Goal: Transaction & Acquisition: Download file/media

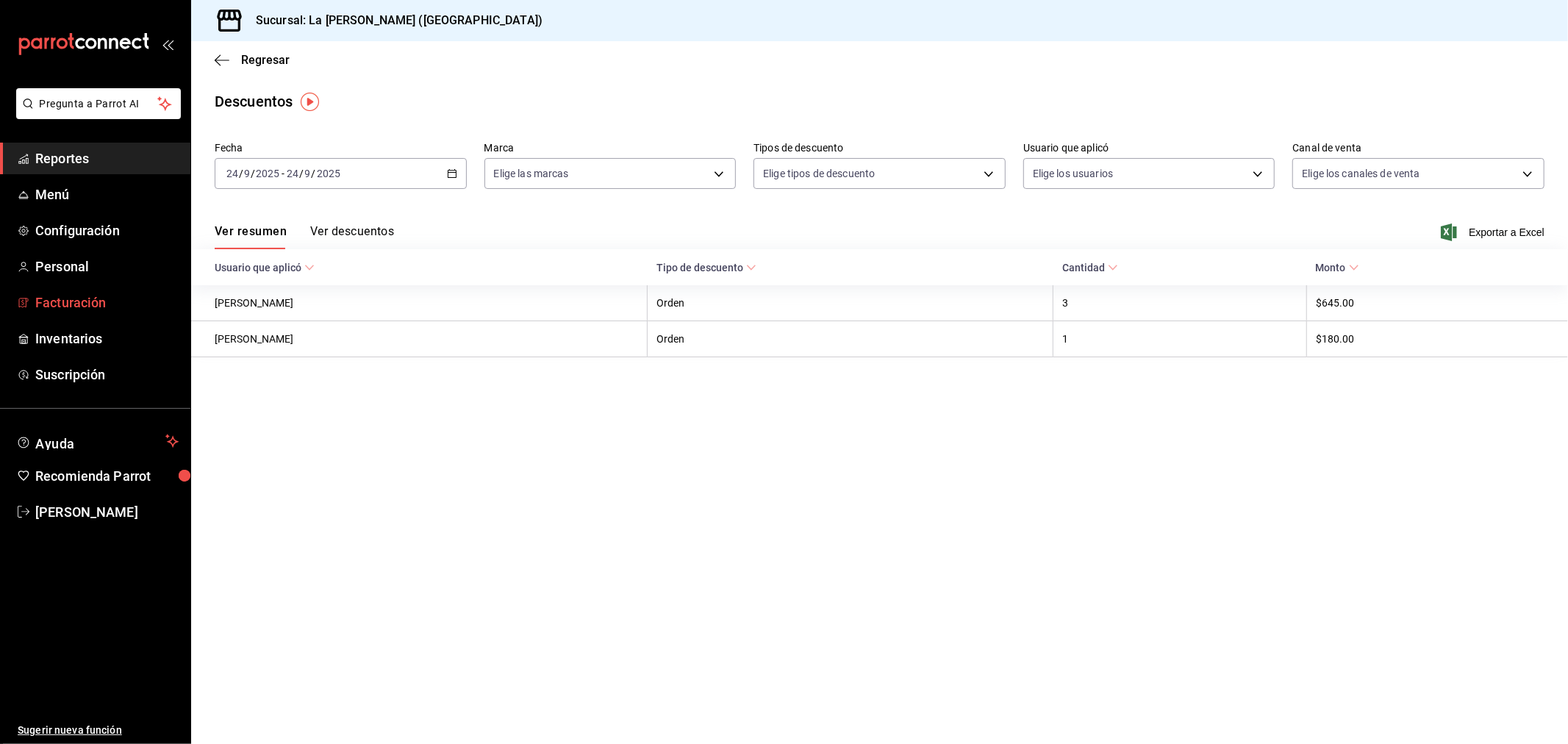
click at [93, 309] on span "Facturación" at bounding box center [106, 302] width 143 height 20
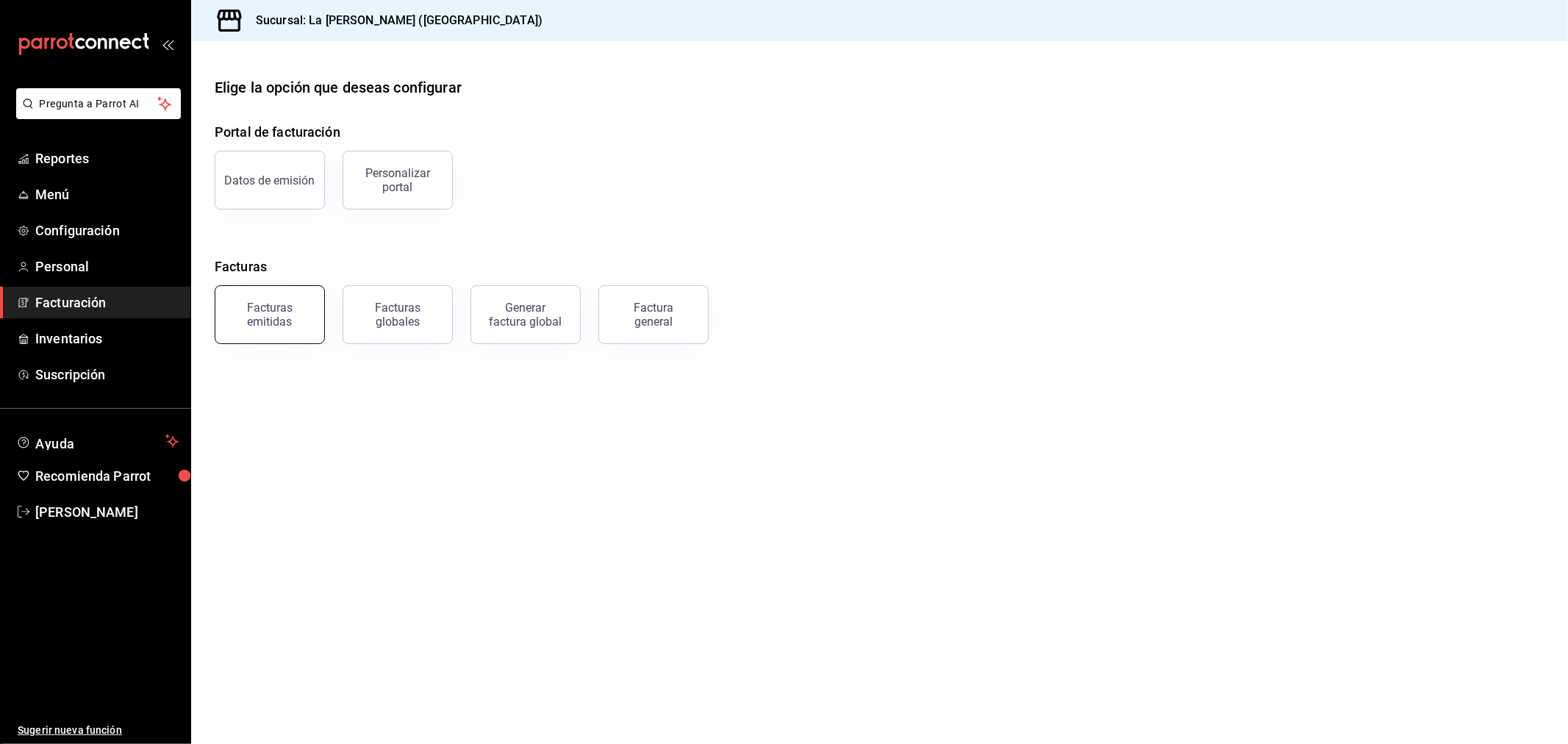
click at [263, 317] on div "Facturas emitidas" at bounding box center [269, 315] width 91 height 28
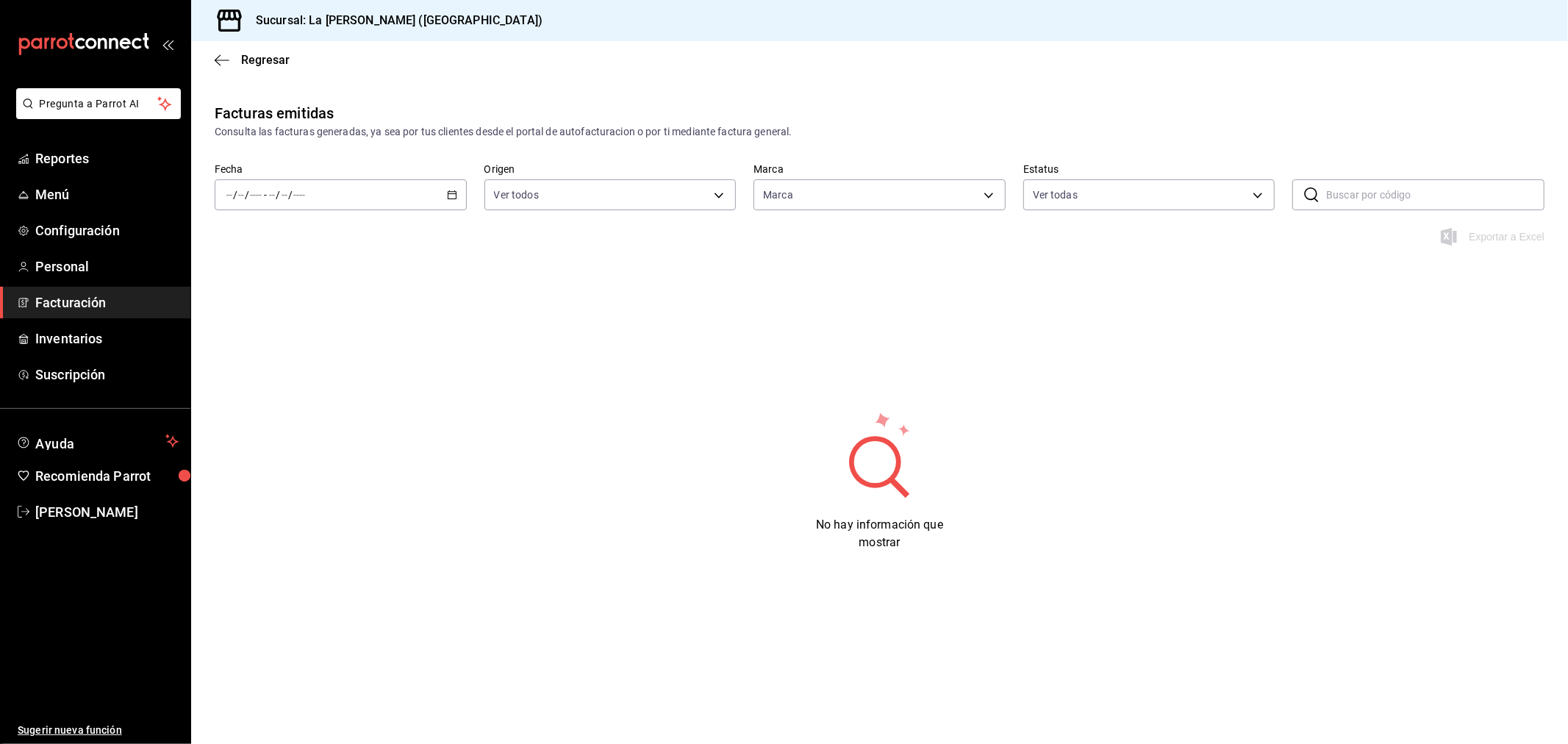
type input "768cf5f5-9f29-4846-9f23-2ee3d48c8f52"
click at [311, 198] on div "/ / - / /" at bounding box center [340, 194] width 252 height 31
click at [275, 406] on span "Rango de fechas" at bounding box center [284, 405] width 114 height 15
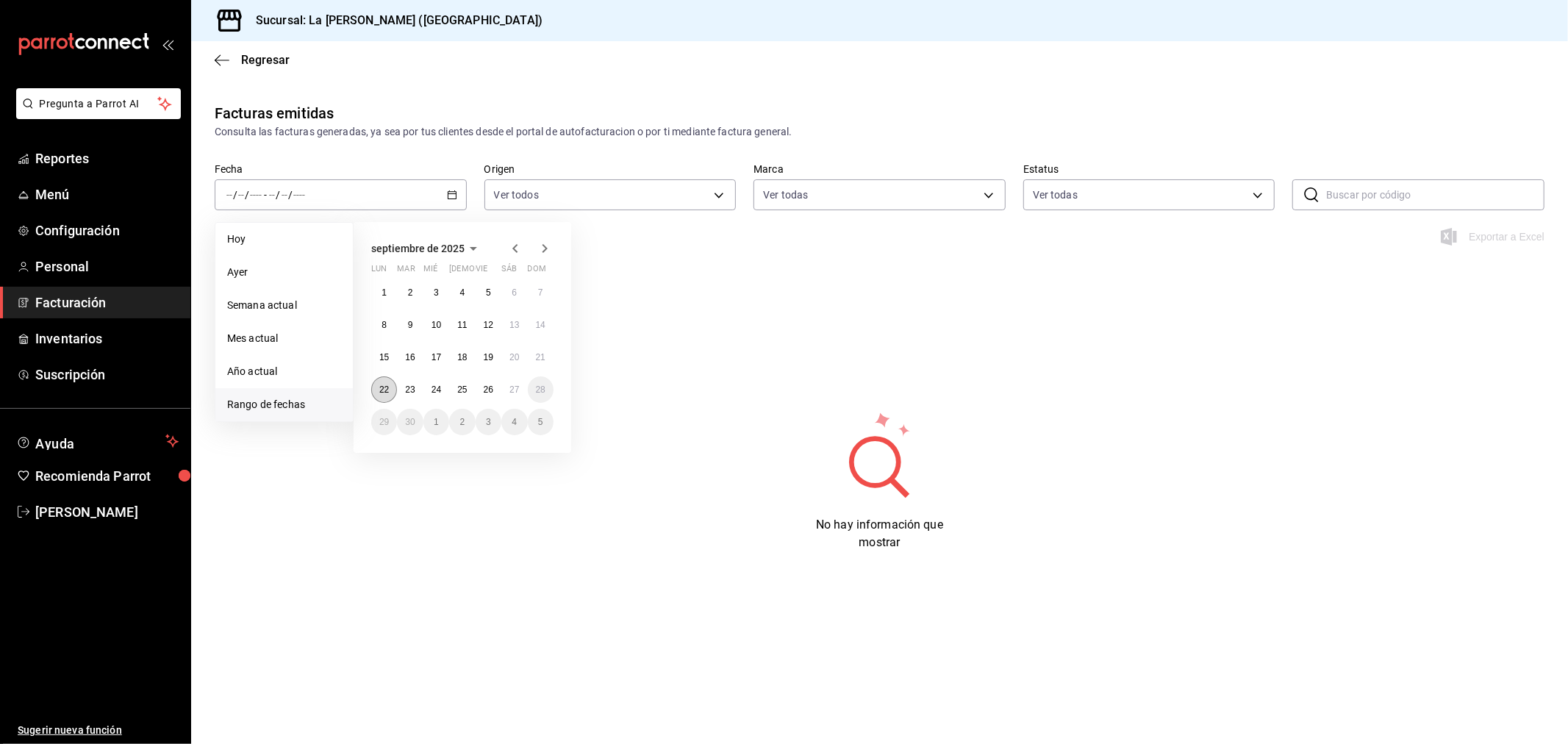
click at [377, 390] on button "22" at bounding box center [384, 390] width 26 height 27
click at [405, 388] on abbr "23" at bounding box center [409, 389] width 9 height 10
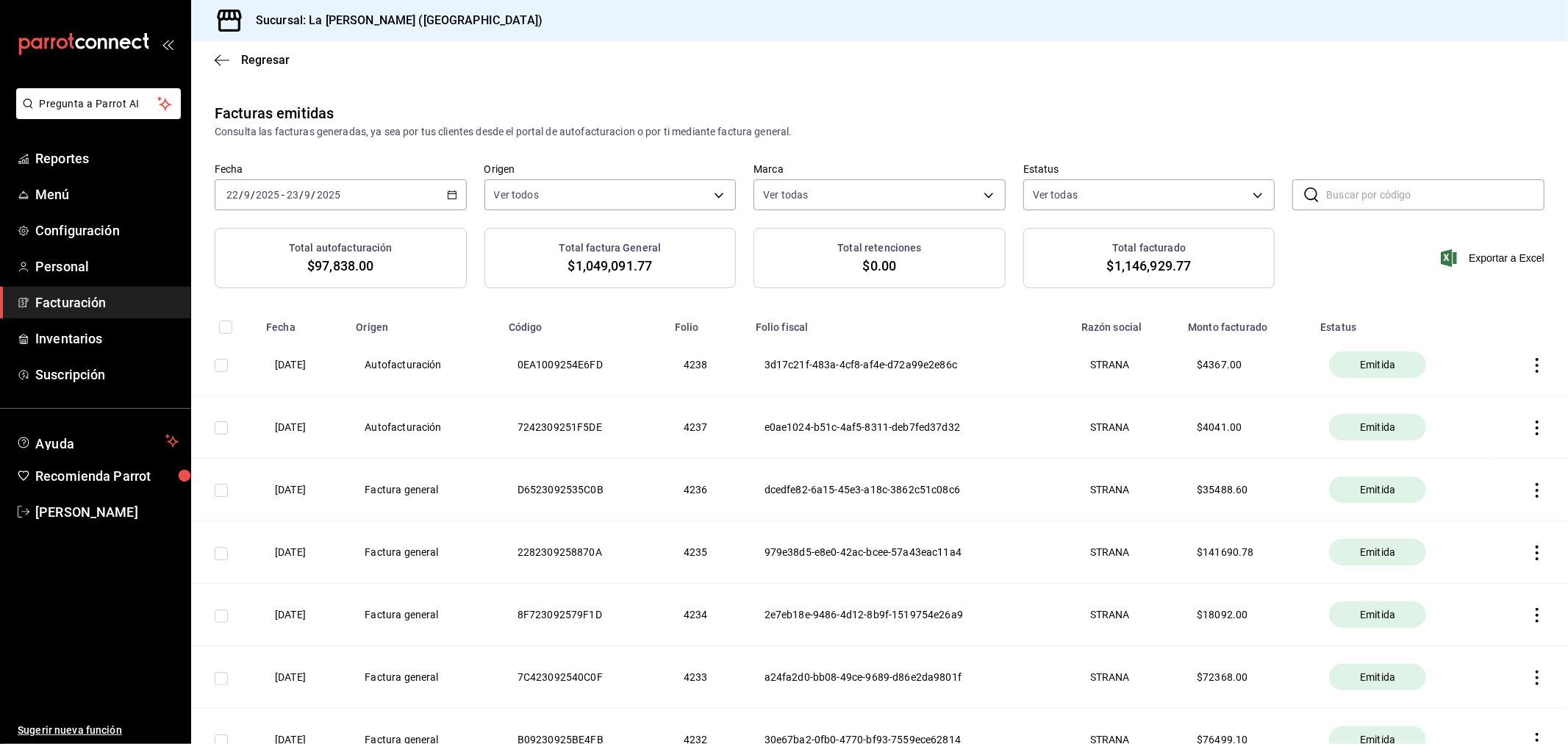
click at [305, 207] on div "[DATE] [DATE] - [DATE] [DATE]" at bounding box center [340, 194] width 252 height 31
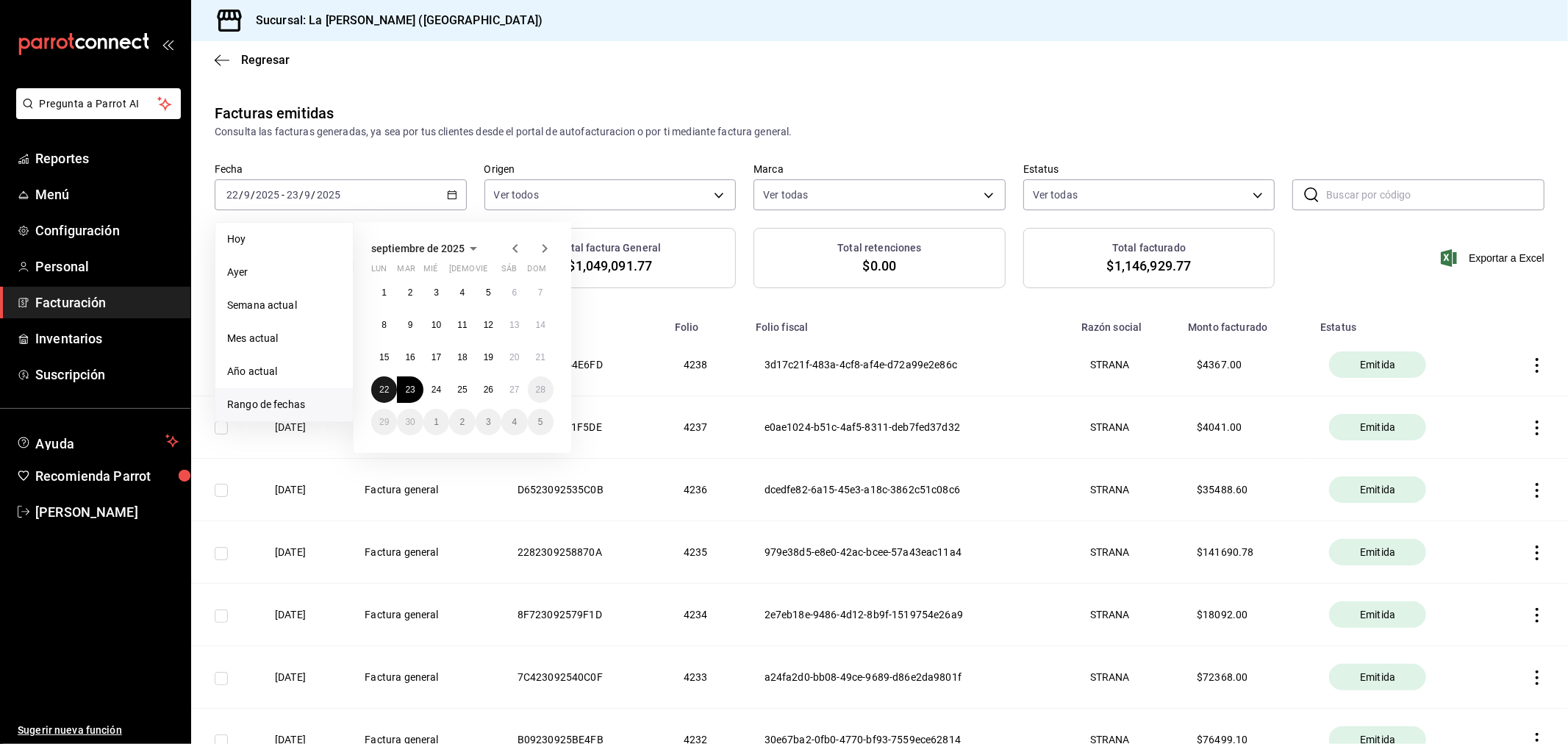
click at [377, 391] on button "22" at bounding box center [384, 390] width 26 height 27
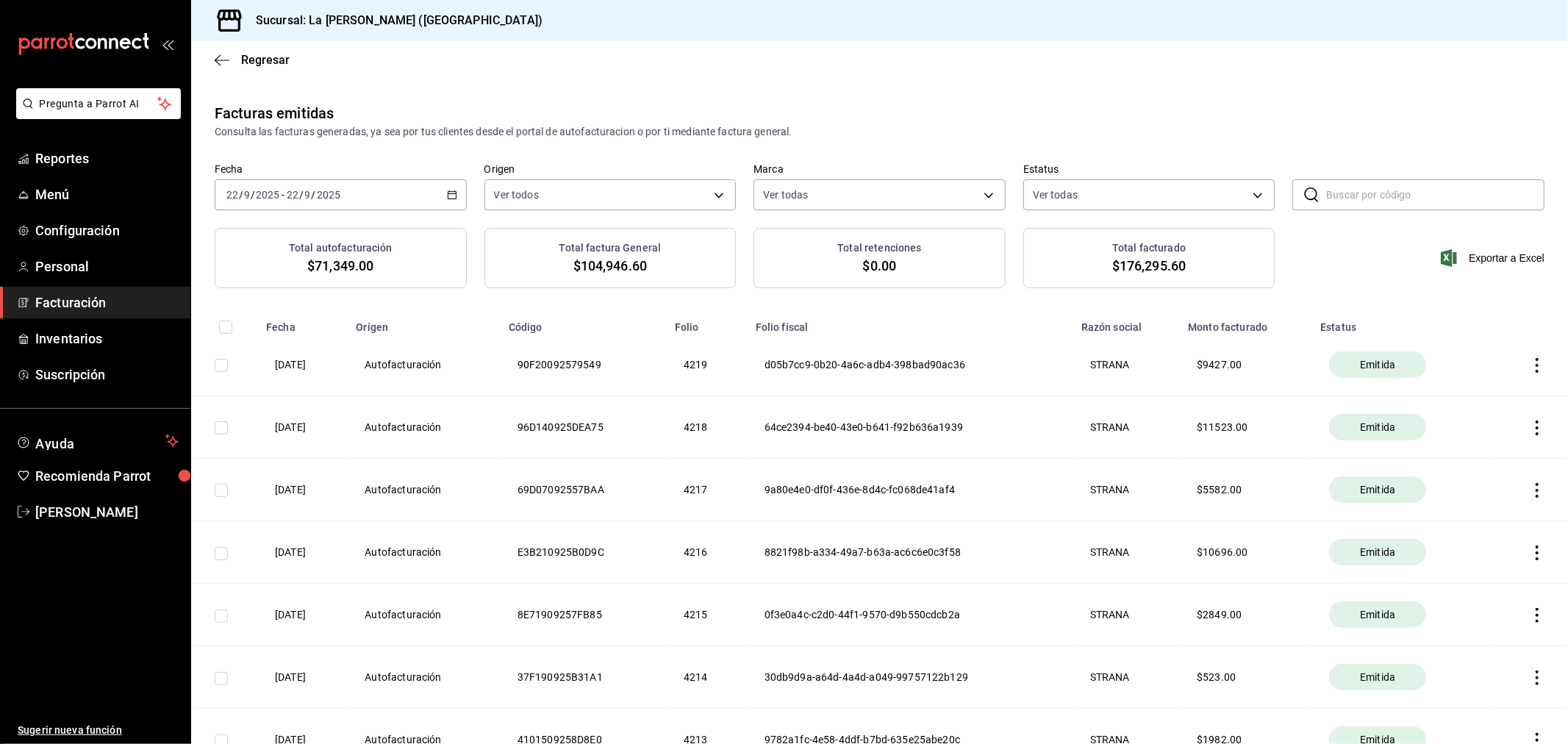
click at [219, 366] on input "checkbox" at bounding box center [220, 365] width 13 height 13
checkbox input "true"
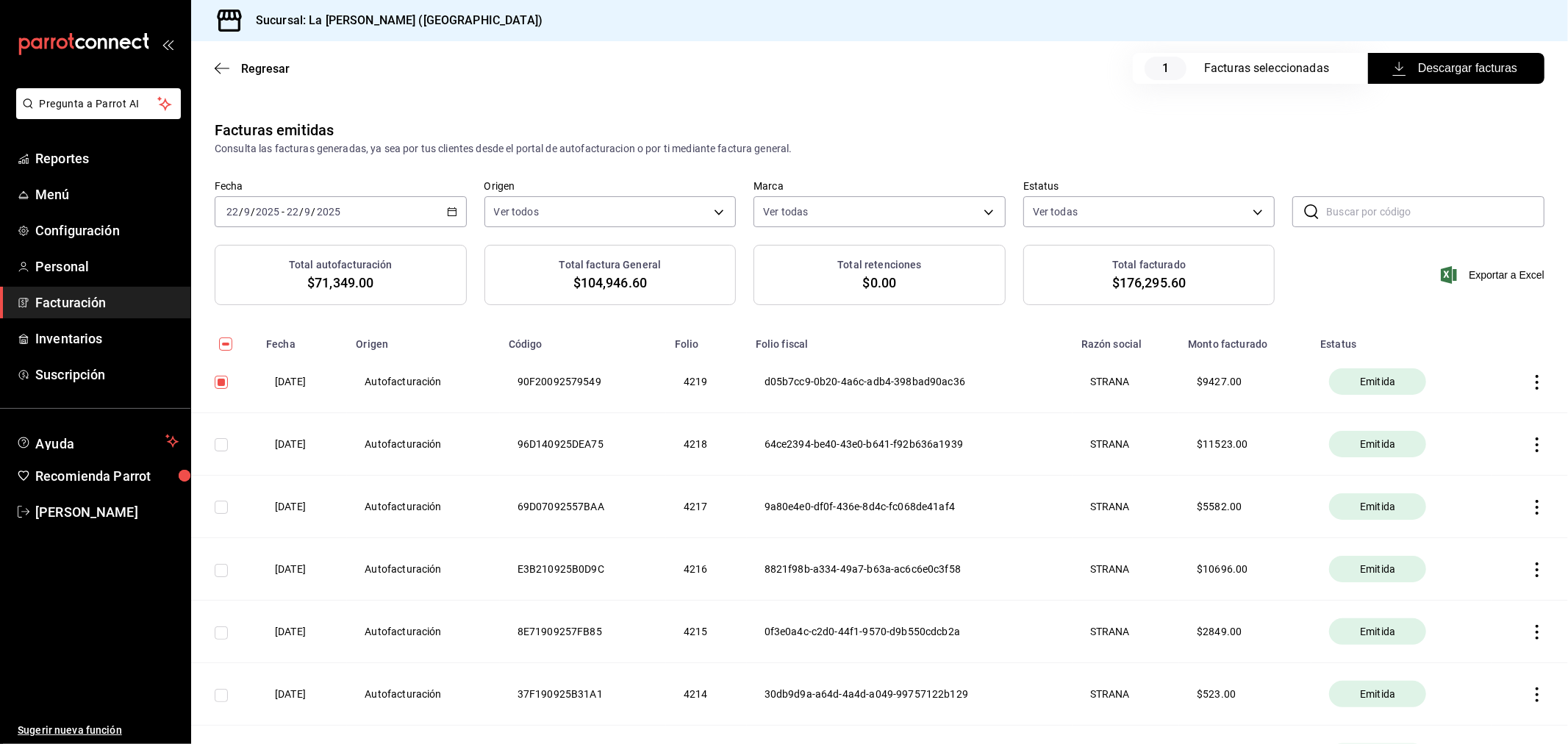
click at [226, 445] on input "checkbox" at bounding box center [220, 444] width 13 height 13
checkbox input "true"
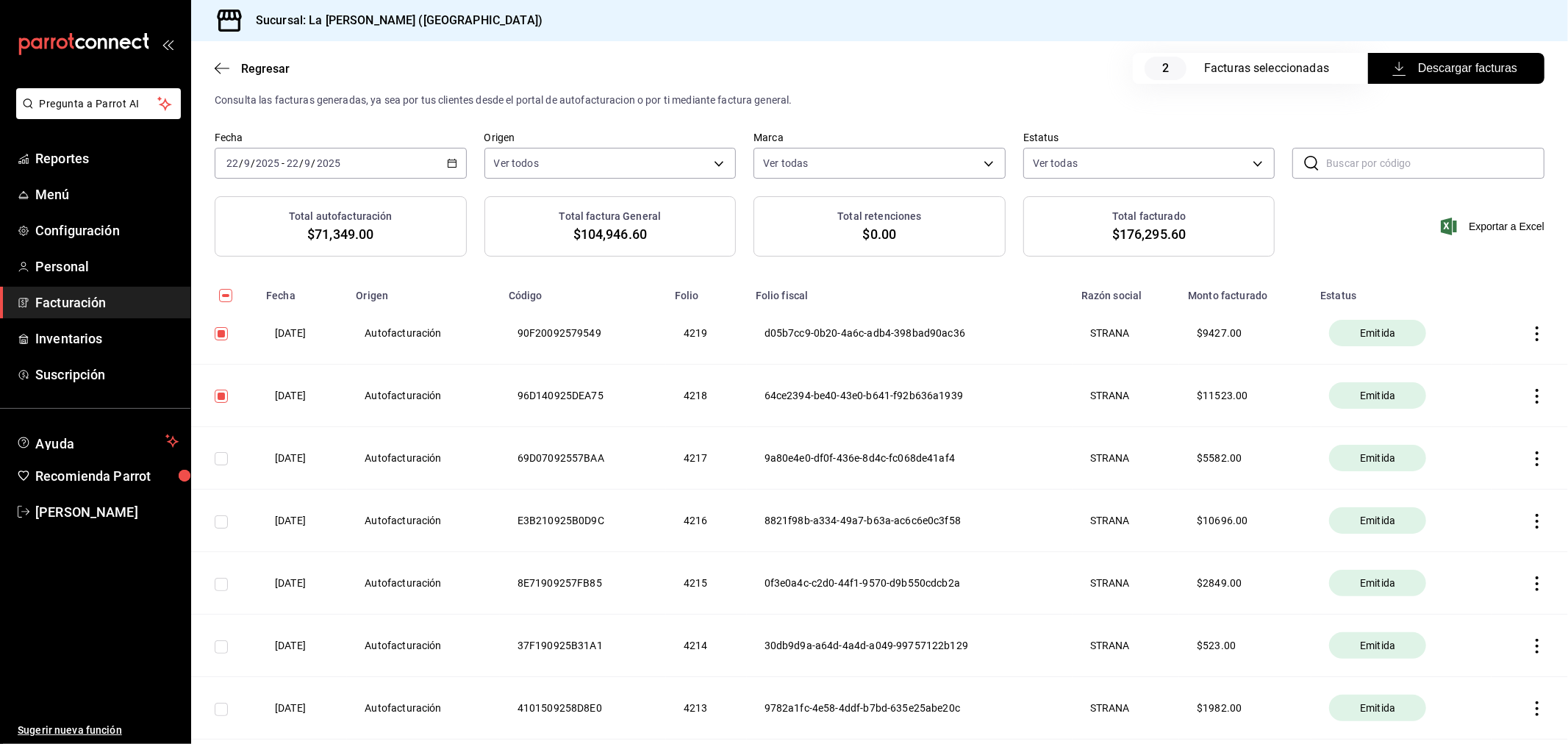
scroll to position [82, 0]
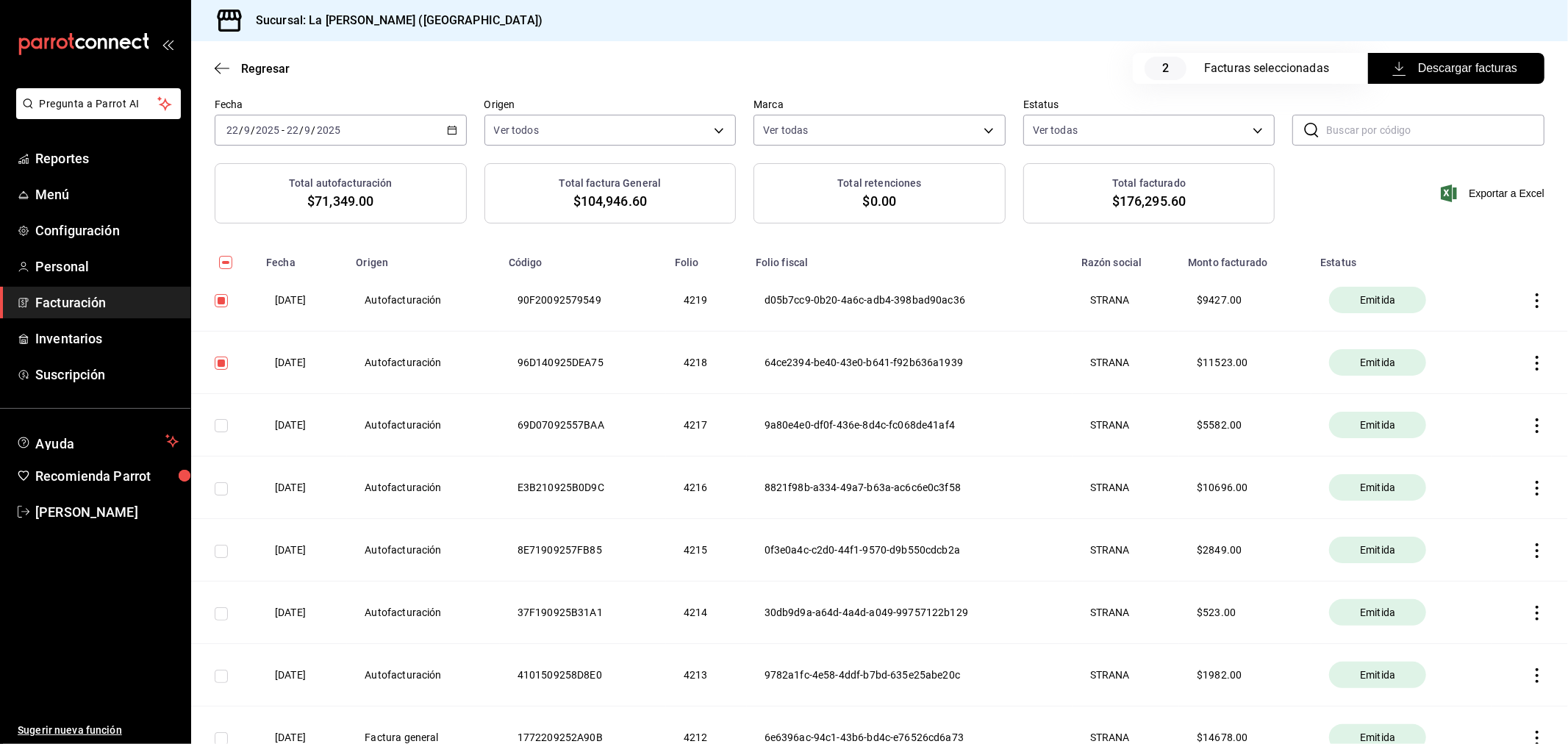
click at [222, 429] on input "checkbox" at bounding box center [220, 425] width 13 height 13
checkbox input "true"
click at [223, 482] on input "checkbox" at bounding box center [220, 488] width 13 height 13
checkbox input "true"
click at [214, 560] on td at bounding box center [224, 550] width 66 height 63
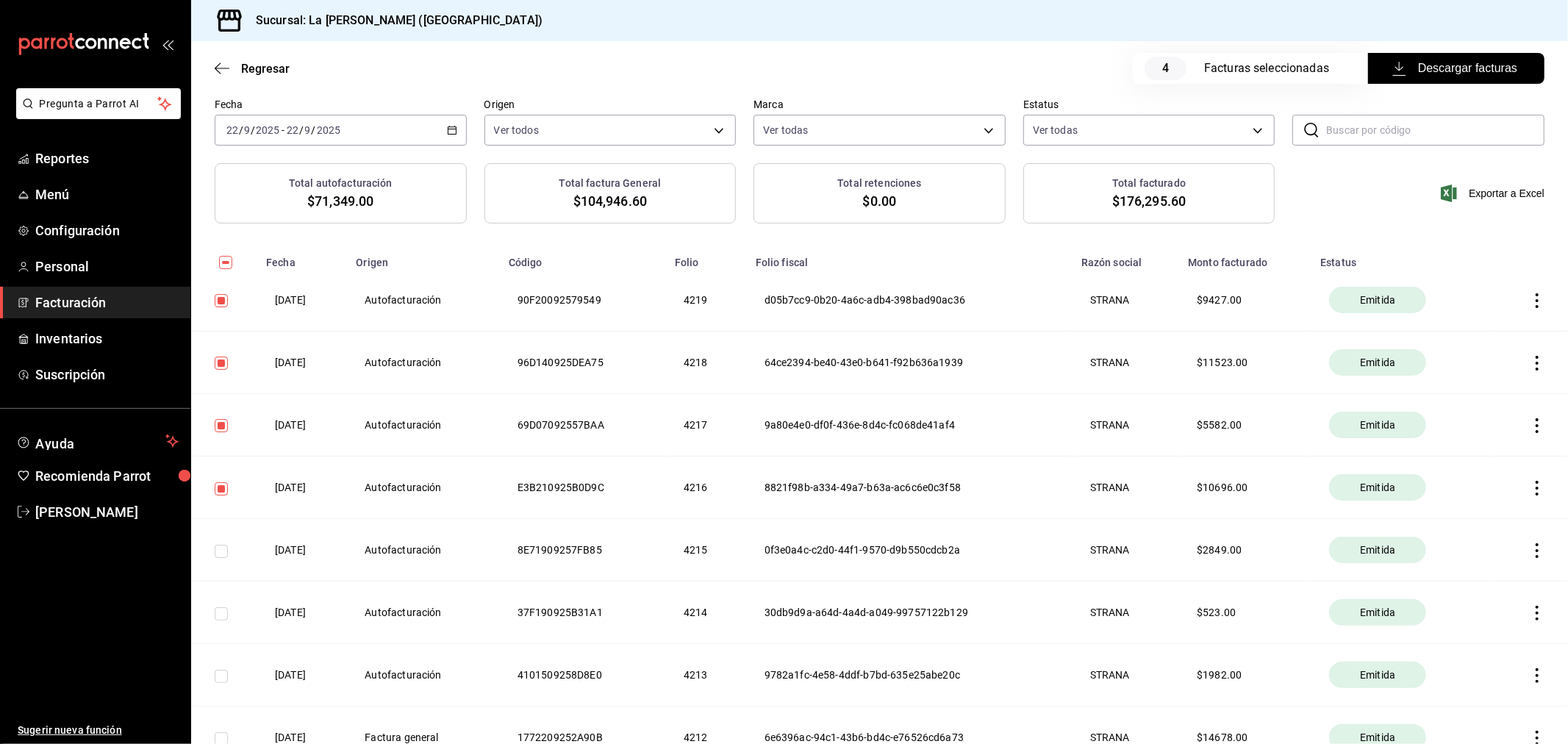
click at [222, 612] on input "checkbox" at bounding box center [220, 613] width 13 height 13
checkbox input "true"
click at [220, 556] on input "checkbox" at bounding box center [220, 551] width 13 height 13
checkbox input "true"
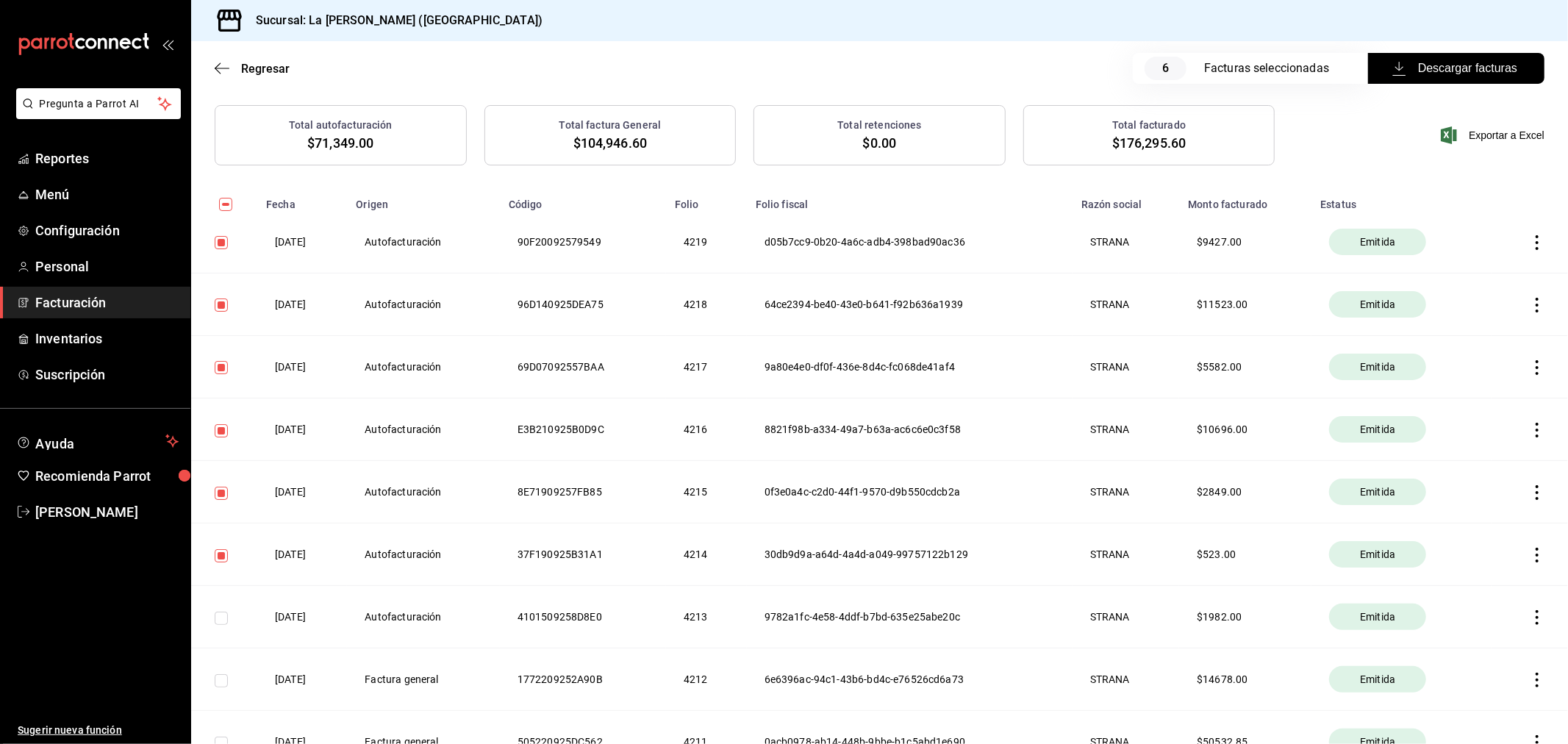
scroll to position [163, 0]
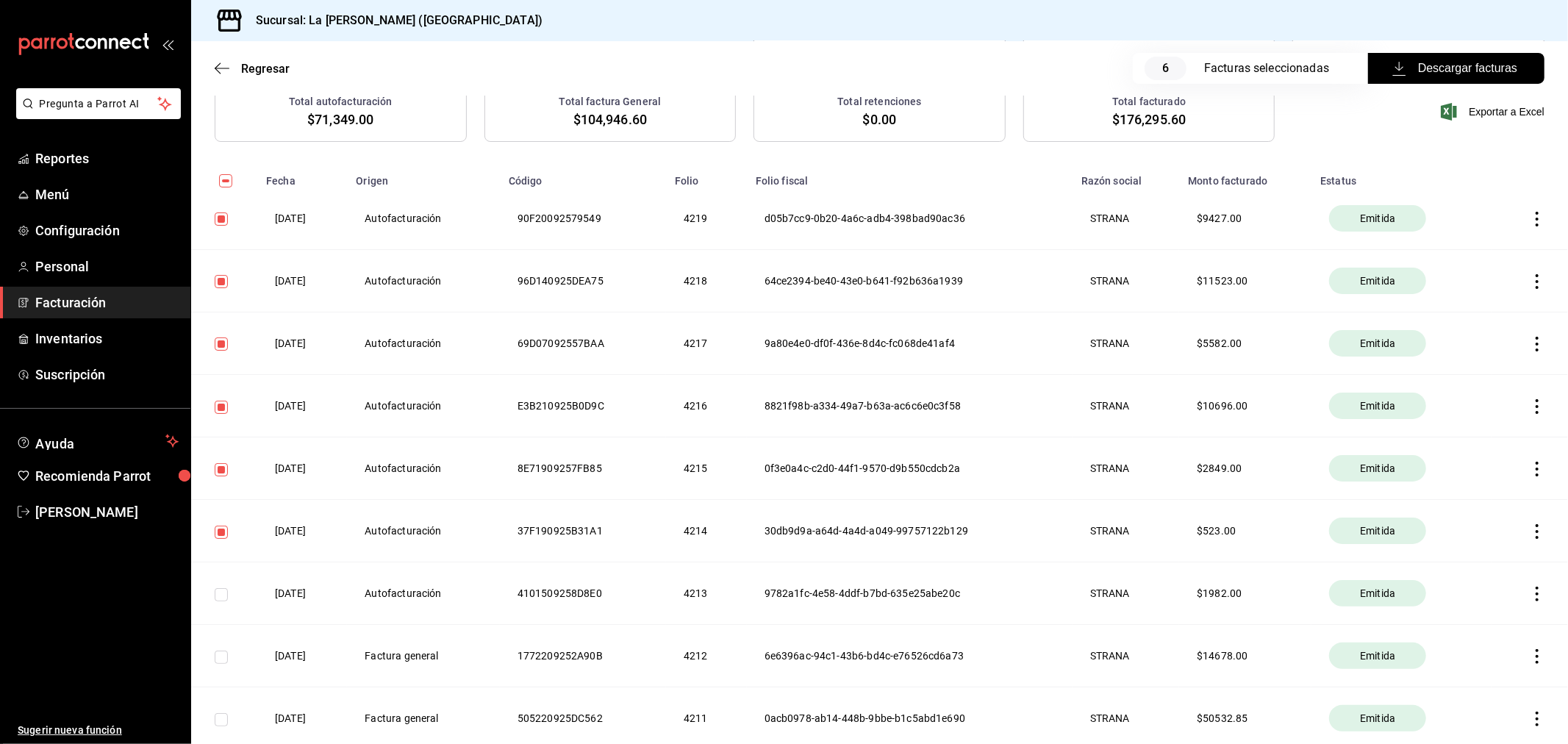
click at [227, 599] on input "checkbox" at bounding box center [220, 594] width 13 height 13
checkbox input "true"
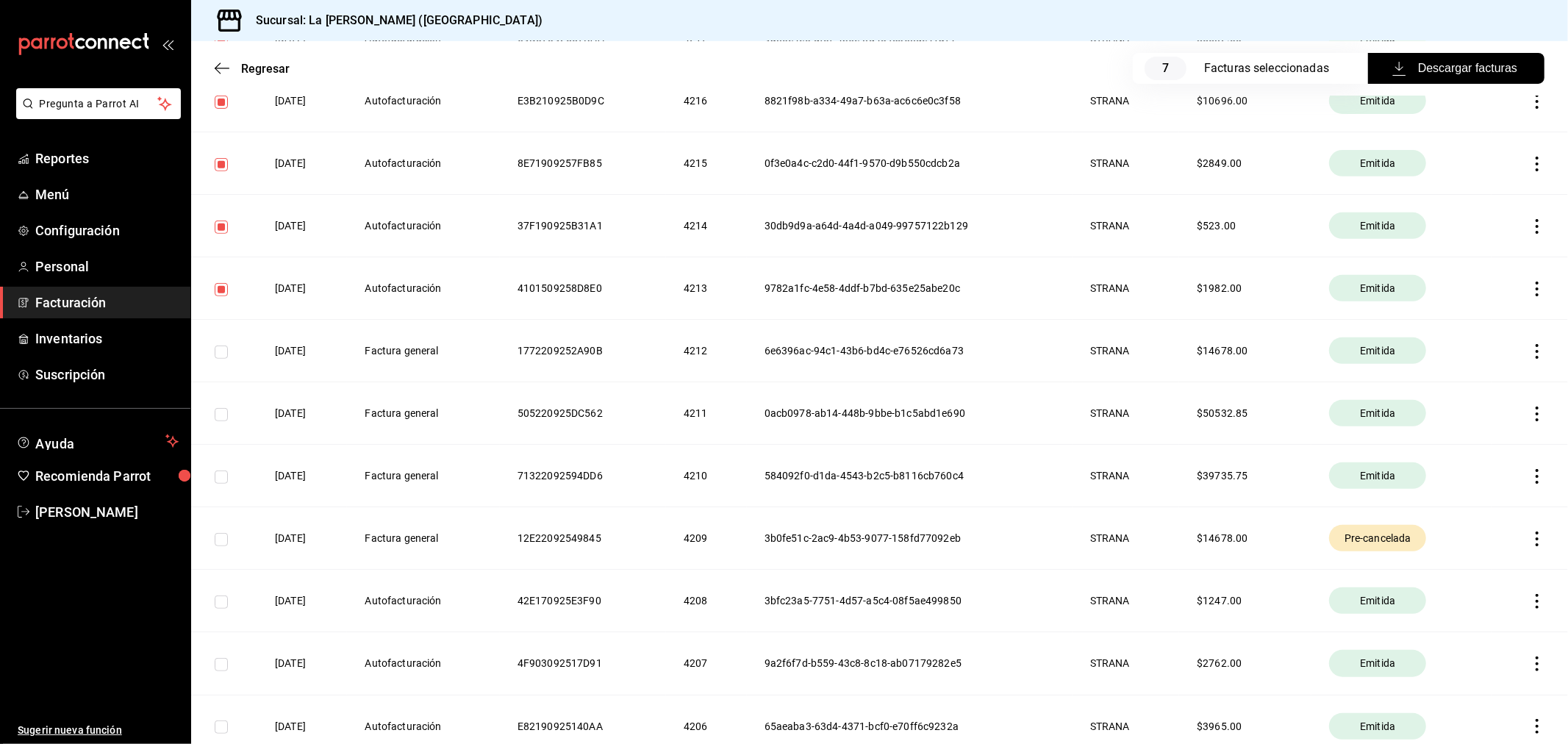
scroll to position [490, 0]
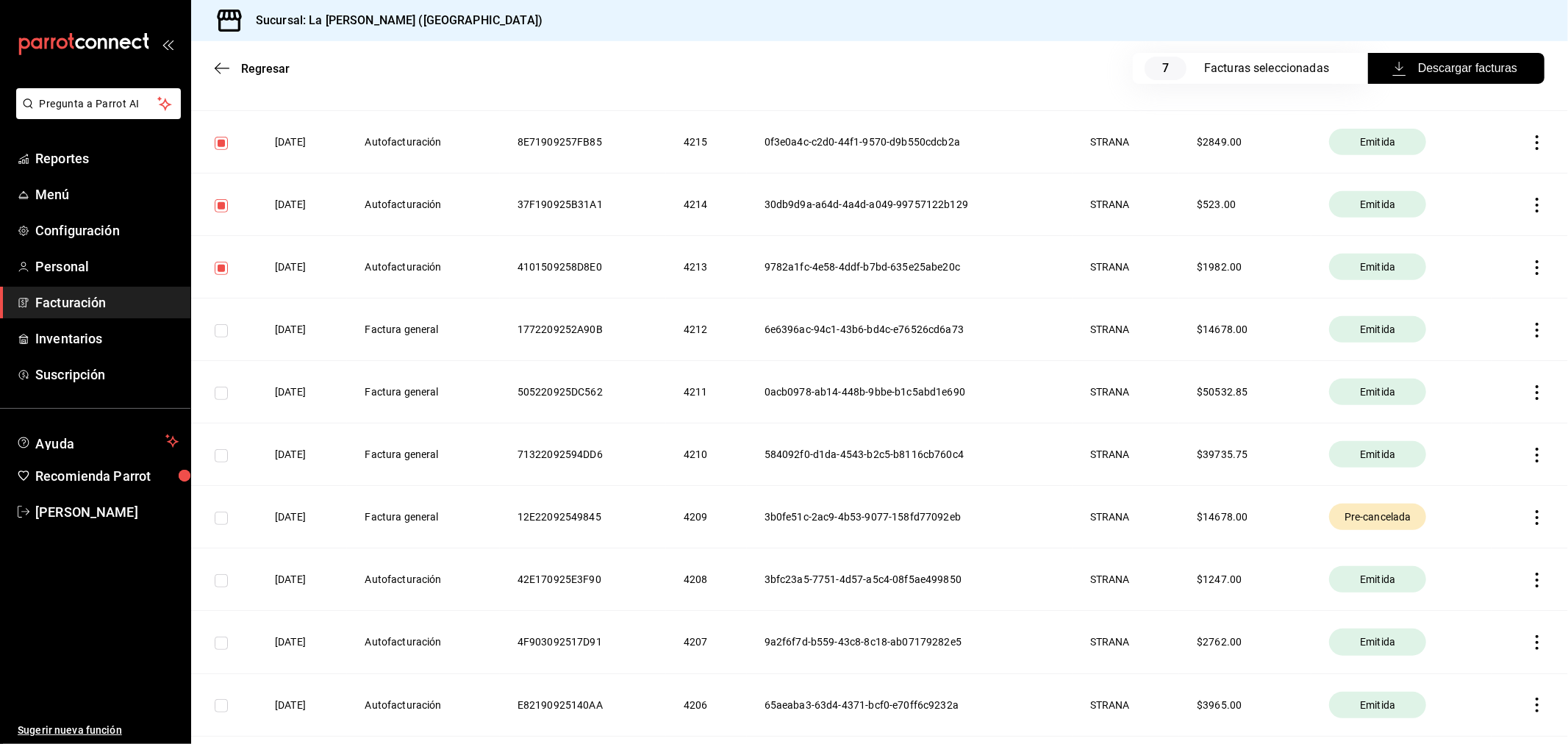
click at [220, 582] on input "checkbox" at bounding box center [220, 580] width 13 height 13
checkbox input "true"
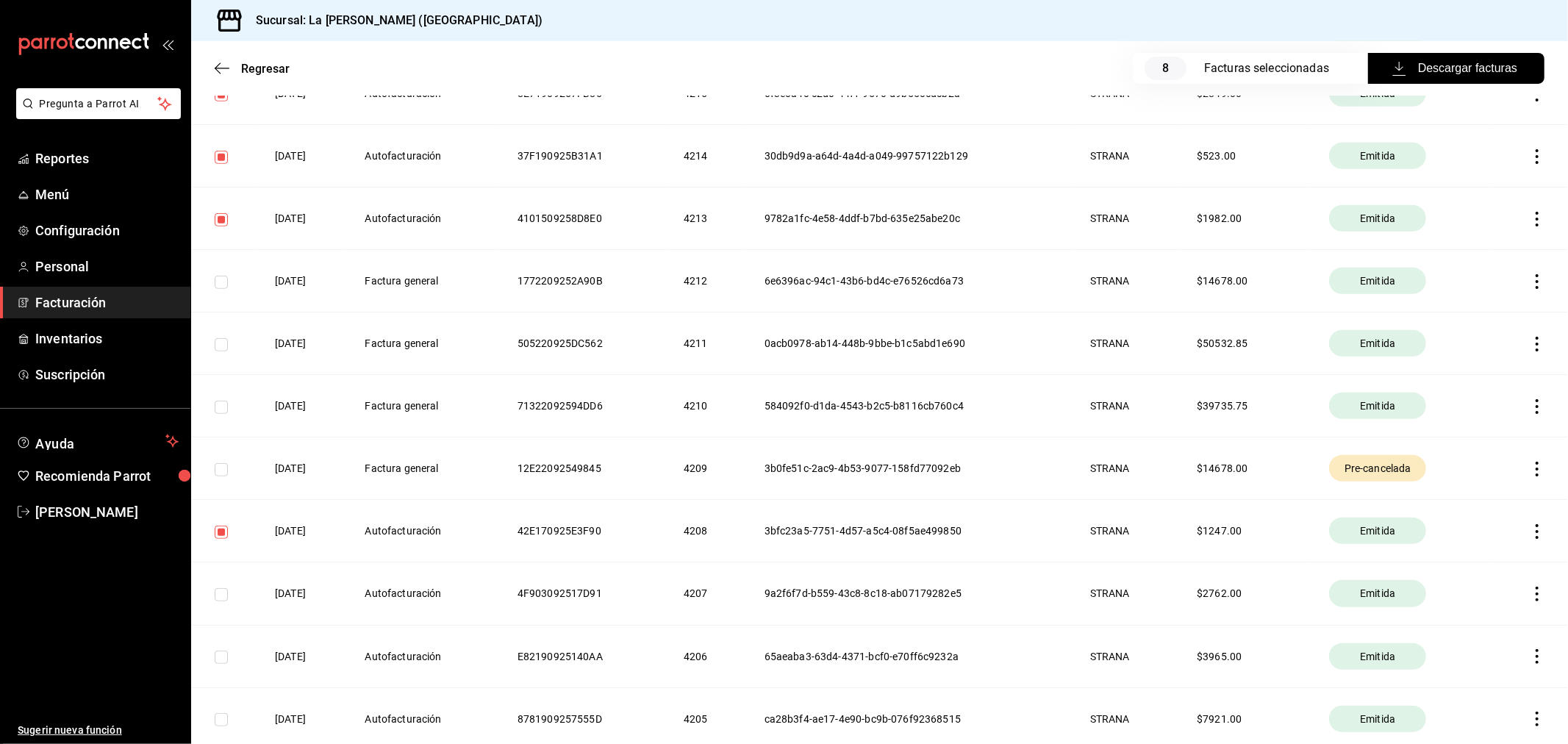
scroll to position [571, 0]
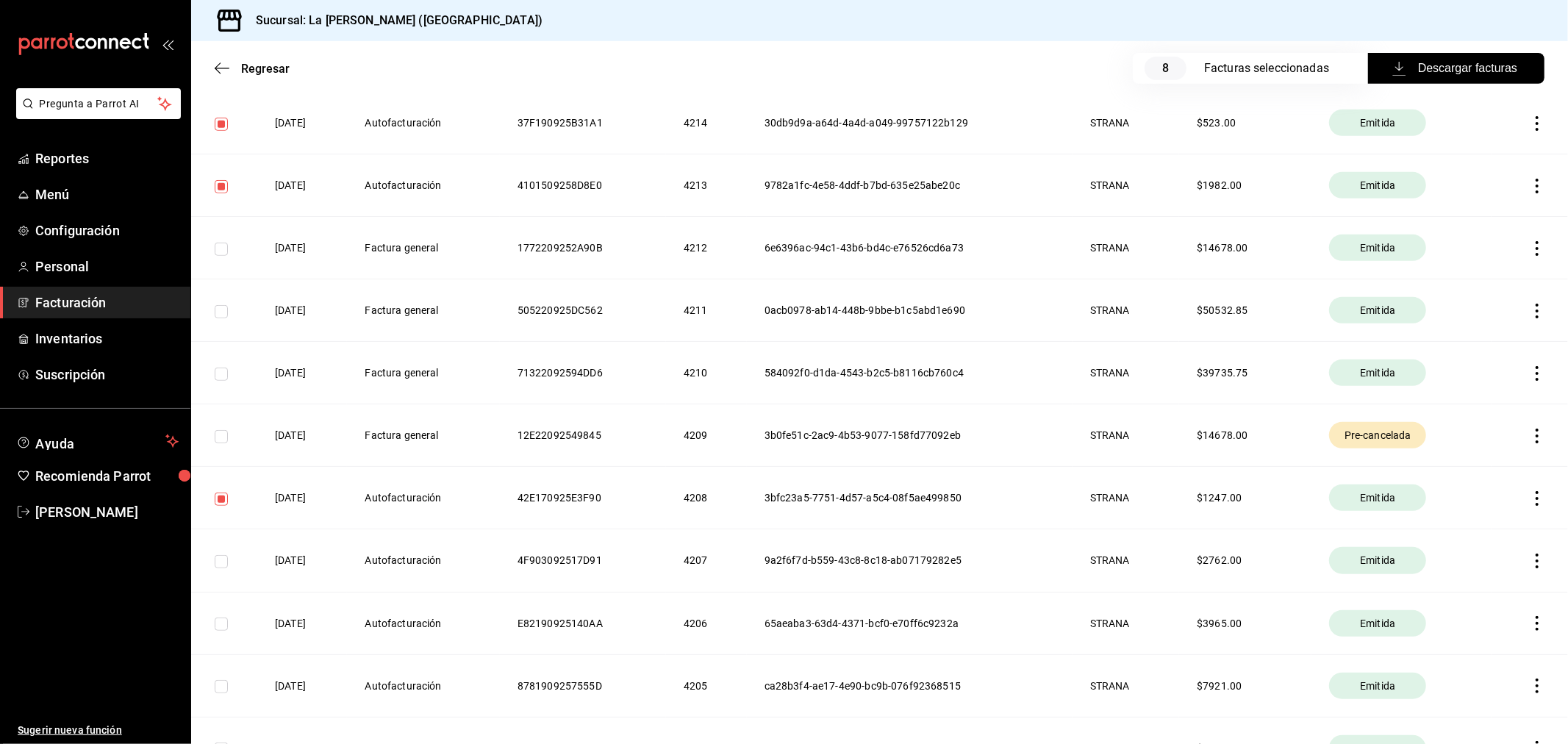
click at [223, 559] on input "checkbox" at bounding box center [220, 561] width 13 height 13
checkbox input "true"
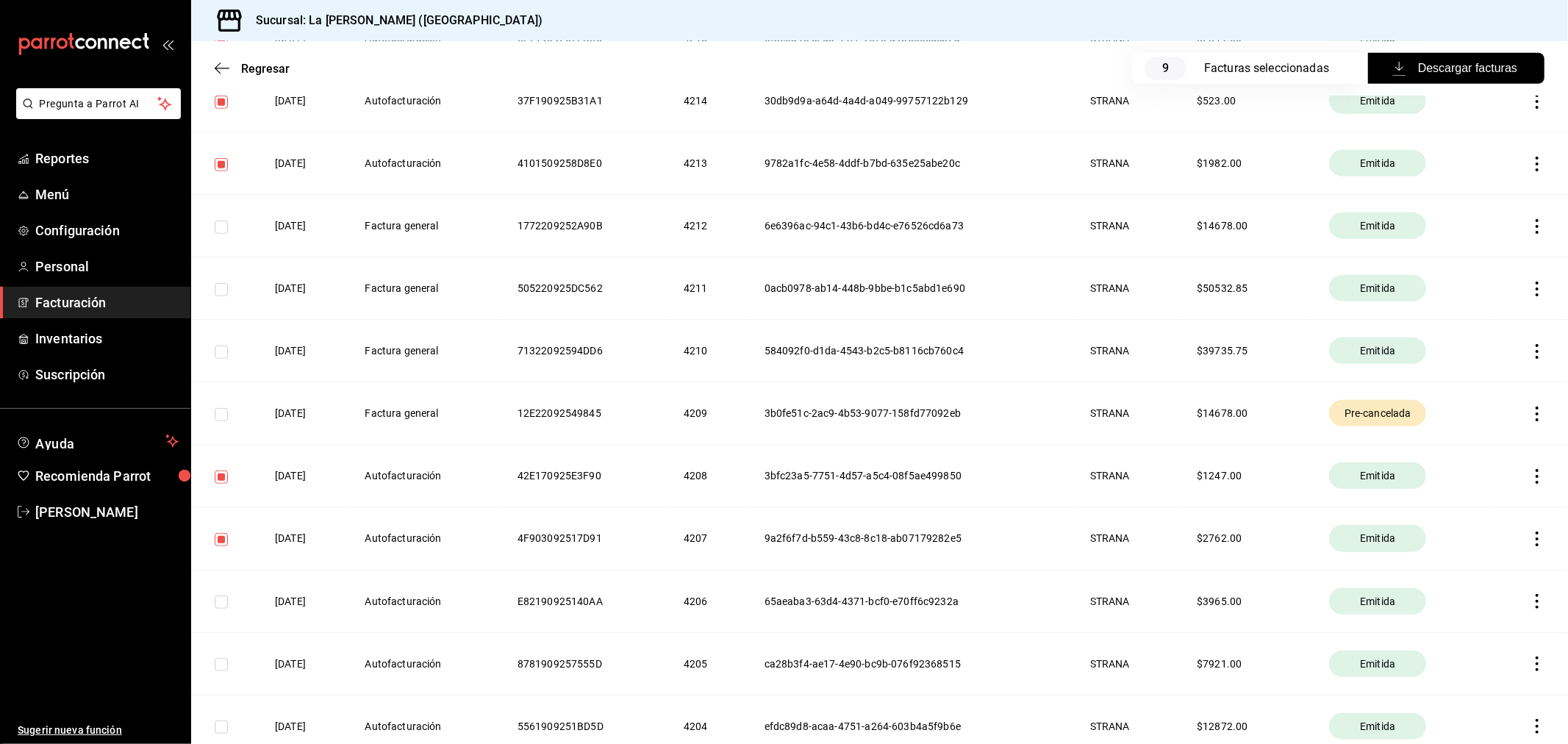
scroll to position [653, 0]
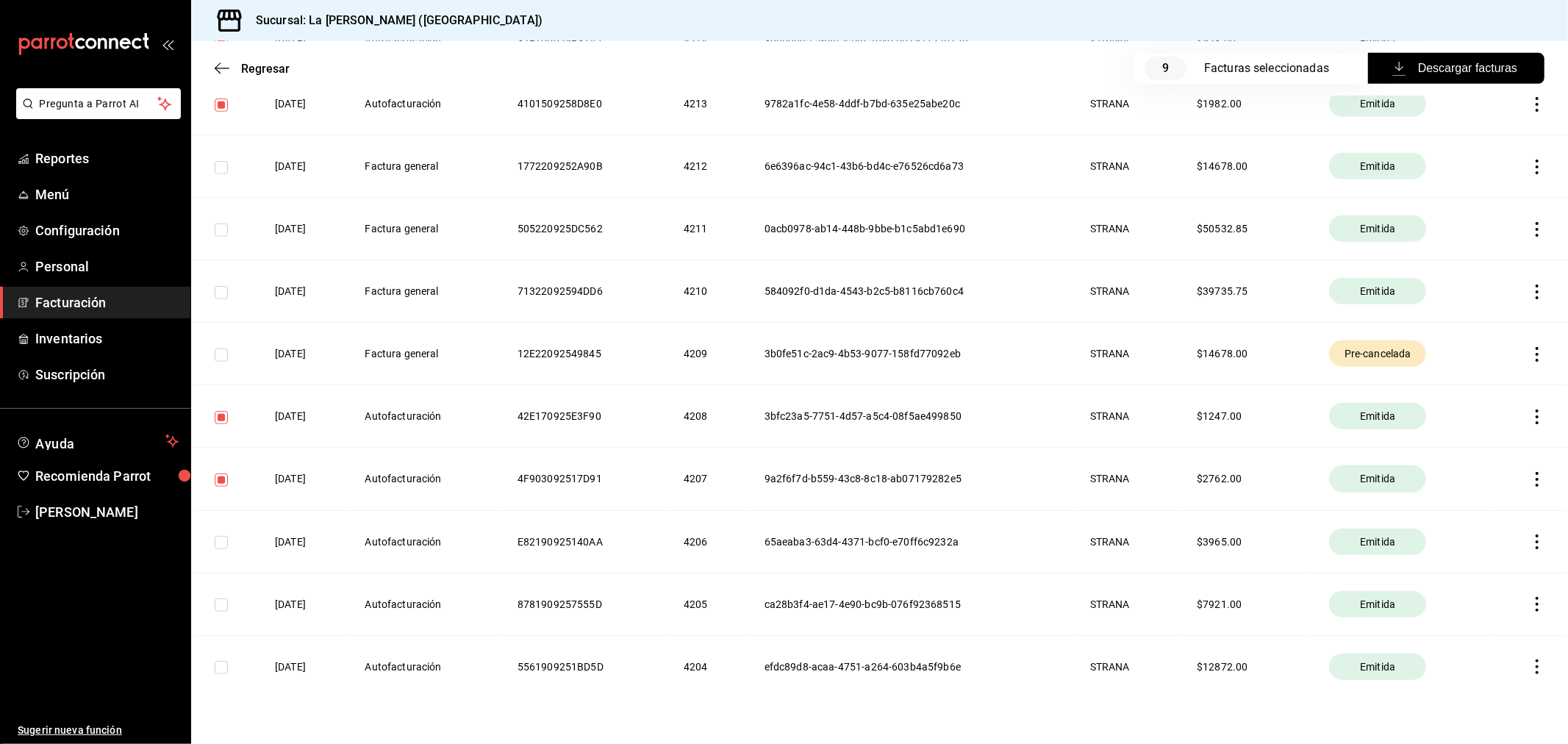
click at [216, 549] on td at bounding box center [224, 542] width 66 height 63
click at [218, 549] on td at bounding box center [224, 542] width 66 height 63
click at [223, 543] on input "checkbox" at bounding box center [220, 542] width 13 height 13
checkbox input "true"
click at [217, 606] on input "checkbox" at bounding box center [220, 605] width 13 height 13
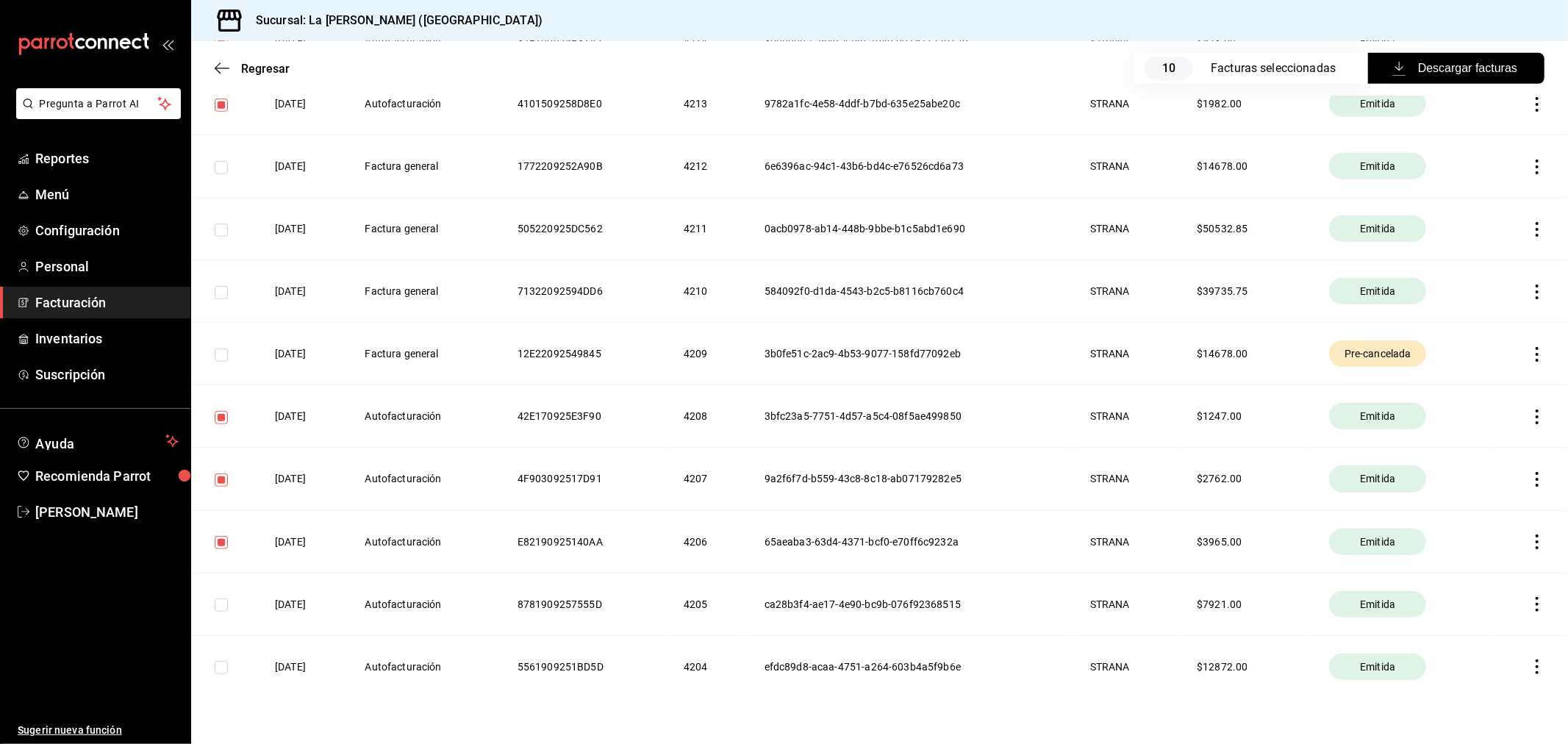
checkbox input "true"
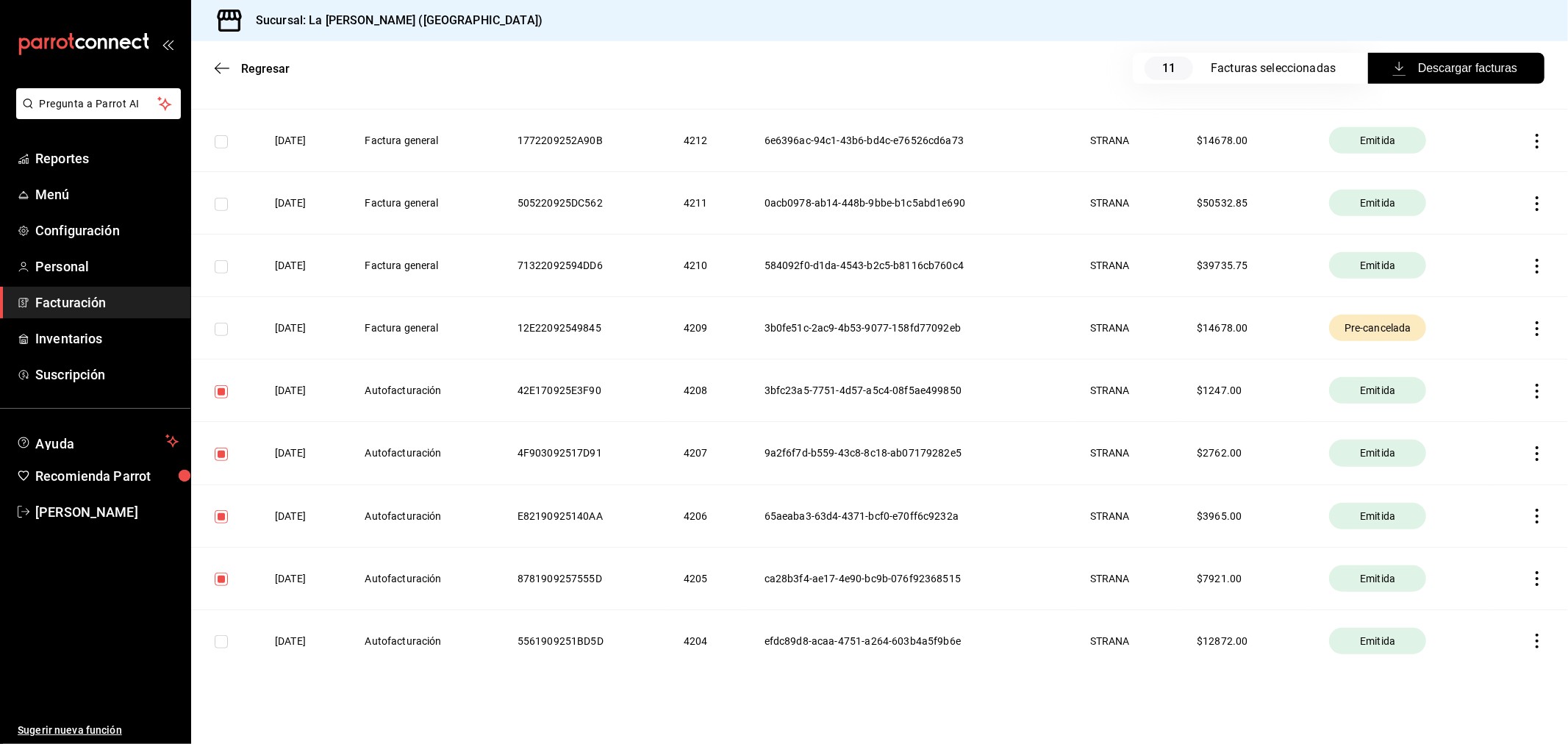
scroll to position [688, 0]
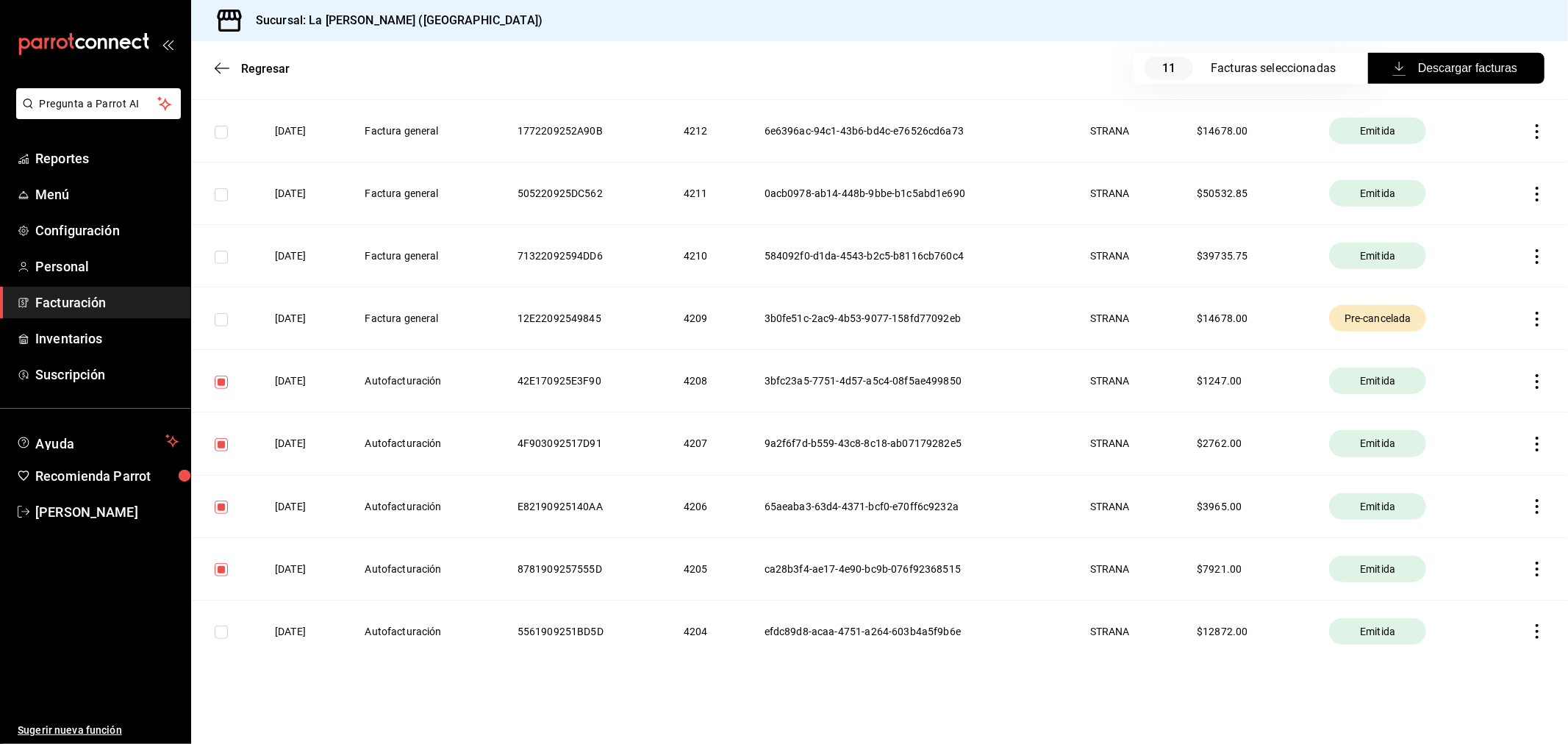
click at [218, 629] on input "checkbox" at bounding box center [220, 631] width 13 height 13
checkbox input "true"
drag, startPoint x: 1461, startPoint y: 72, endPoint x: 1441, endPoint y: 77, distance: 20.6
click at [1441, 77] on span "Descargar facturas" at bounding box center [1456, 68] width 122 height 18
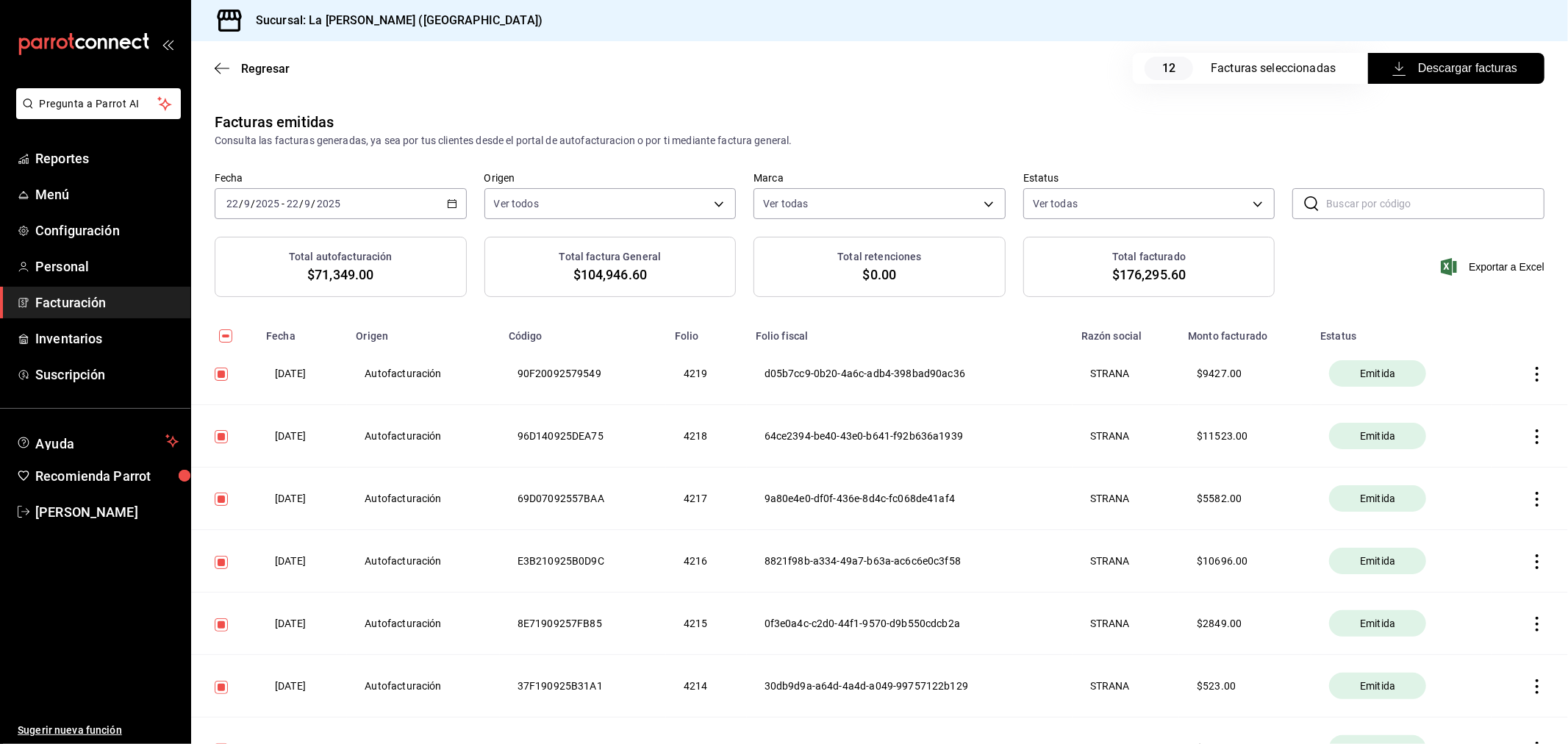
scroll to position [0, 0]
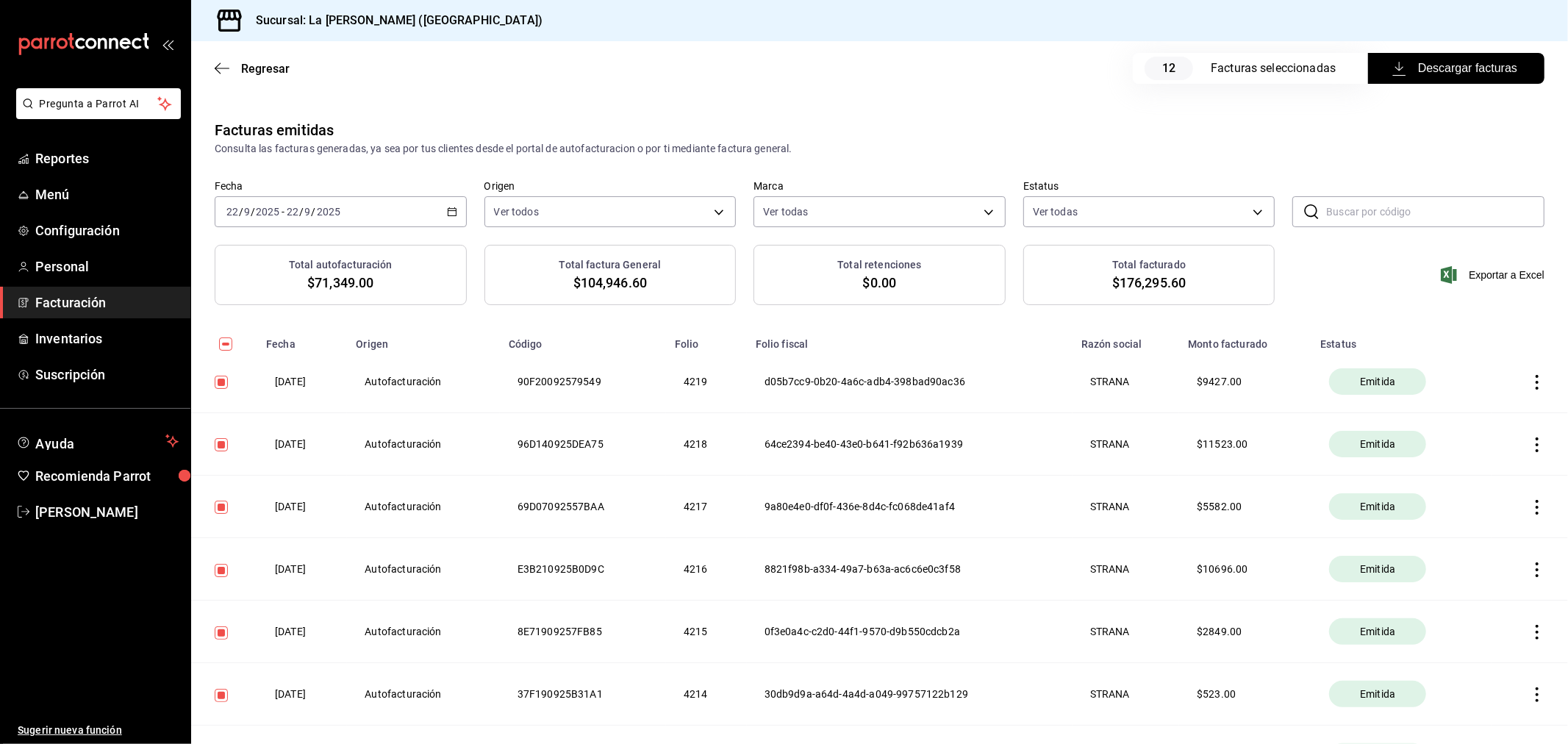
click at [328, 210] on input "2025" at bounding box center [328, 211] width 25 height 11
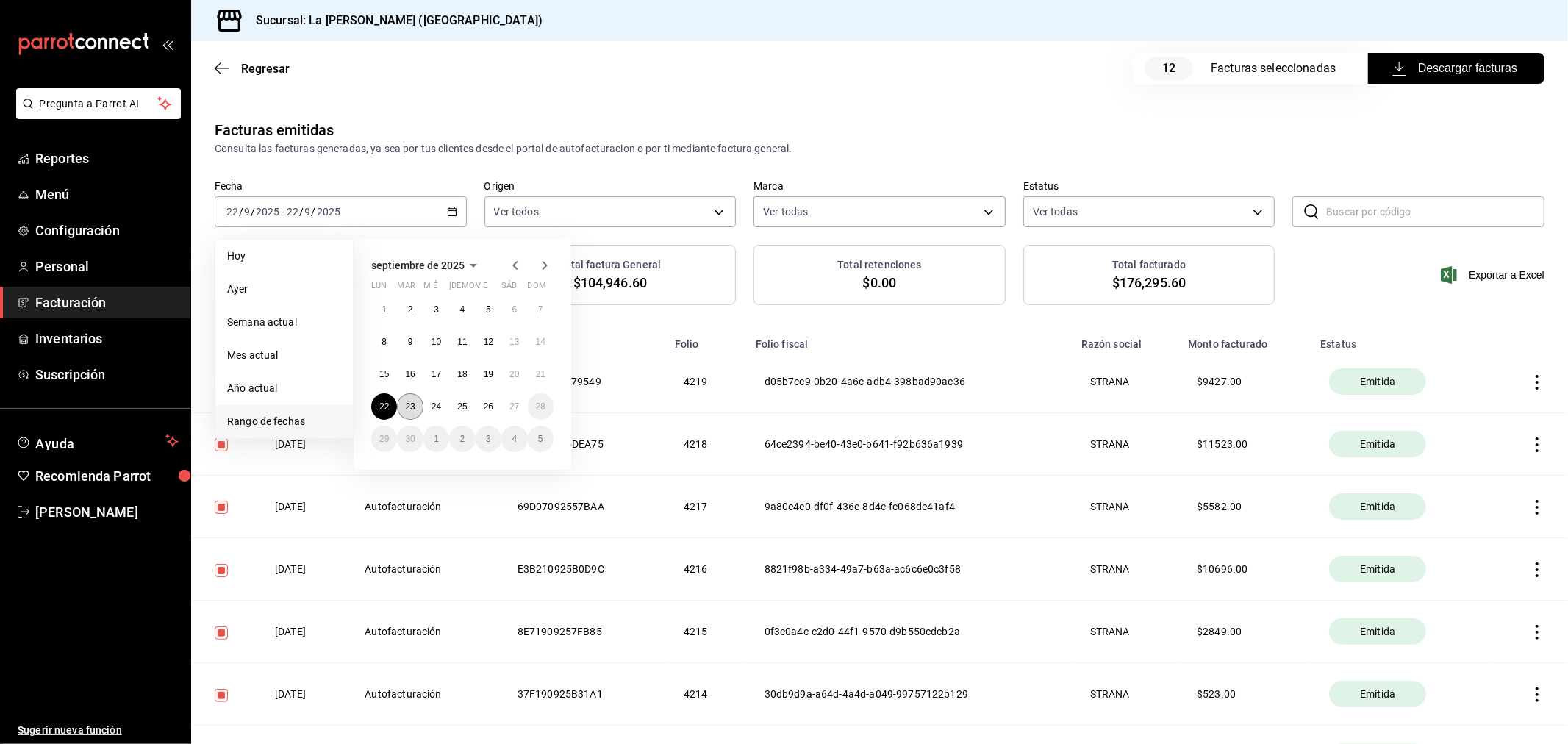
click at [417, 407] on button "23" at bounding box center [410, 406] width 26 height 27
click at [416, 407] on button "23" at bounding box center [410, 406] width 26 height 27
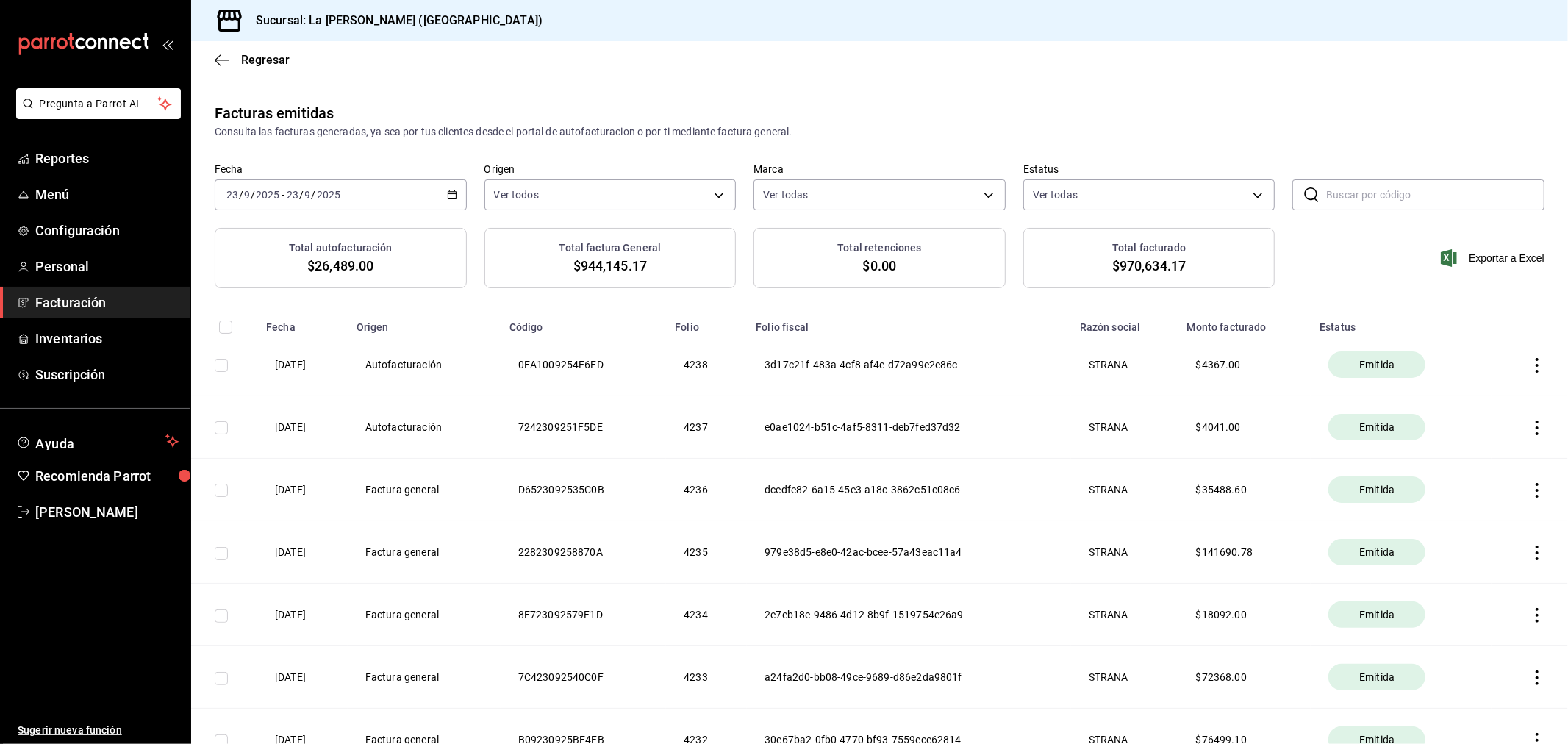
click at [224, 368] on input "checkbox" at bounding box center [220, 365] width 13 height 13
checkbox input "true"
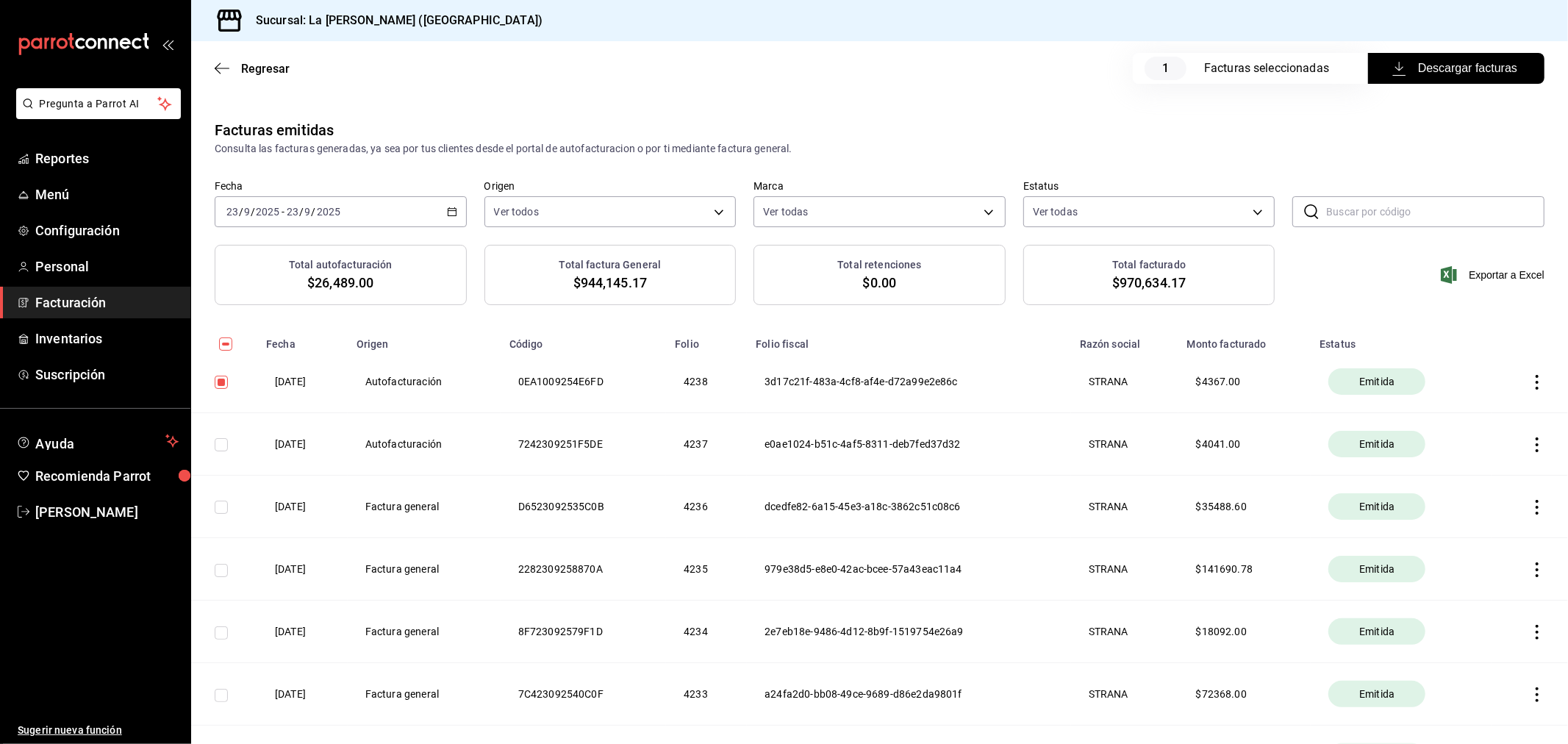
click at [220, 449] on input "checkbox" at bounding box center [220, 444] width 13 height 13
checkbox input "true"
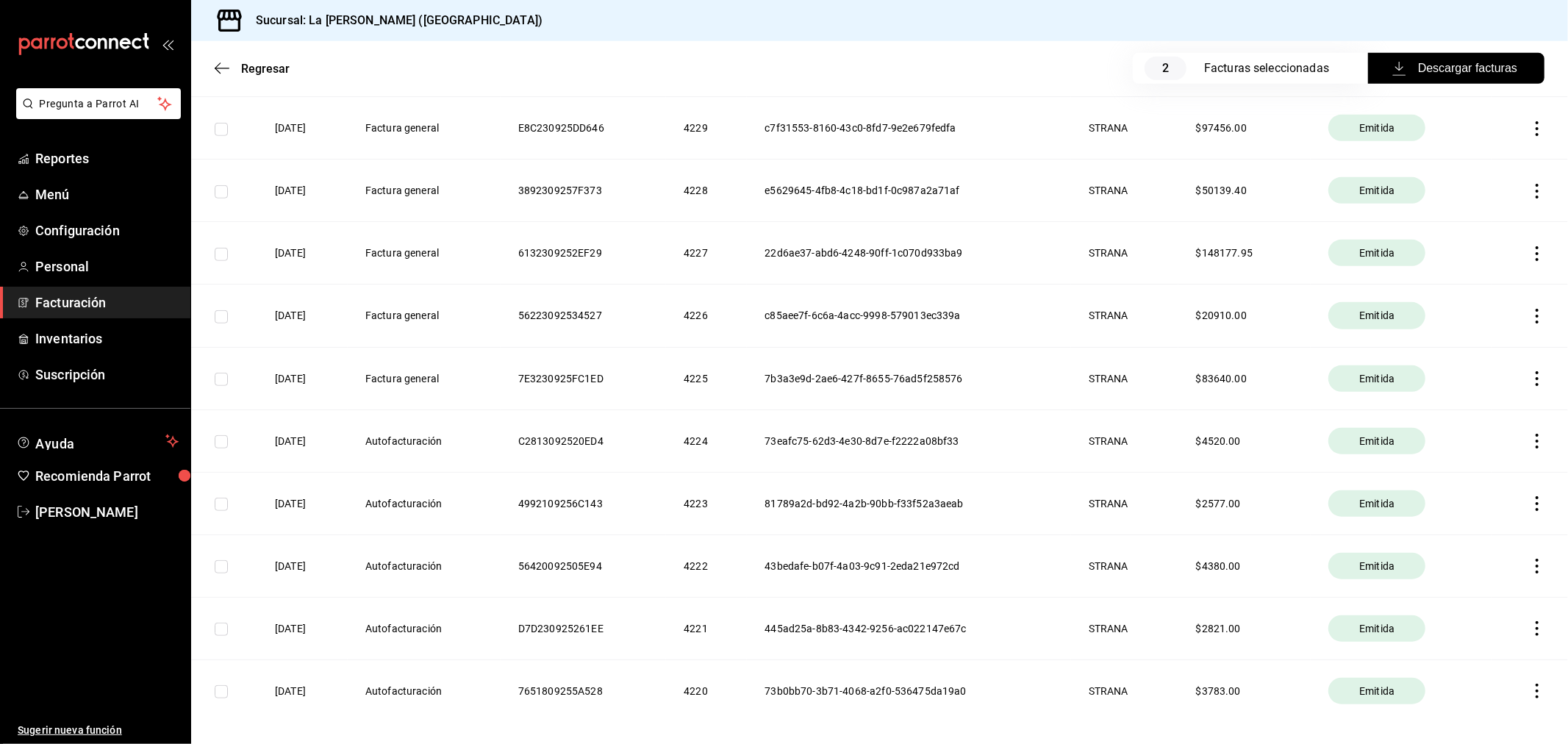
scroll to position [817, 0]
click at [224, 447] on input "checkbox" at bounding box center [220, 441] width 13 height 13
checkbox input "true"
click at [218, 506] on input "checkbox" at bounding box center [220, 503] width 13 height 13
checkbox input "true"
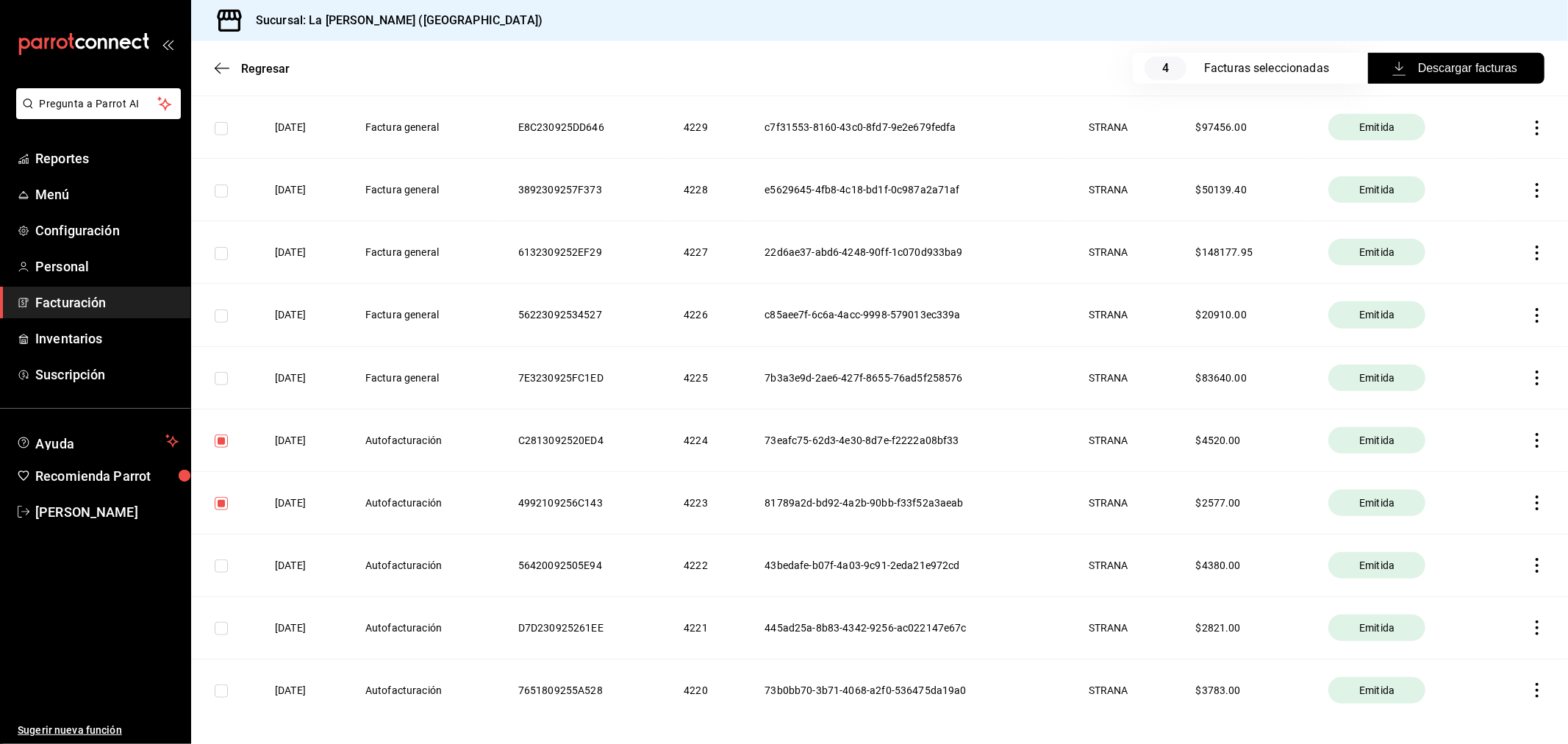
click at [218, 572] on input "checkbox" at bounding box center [220, 566] width 13 height 13
checkbox input "true"
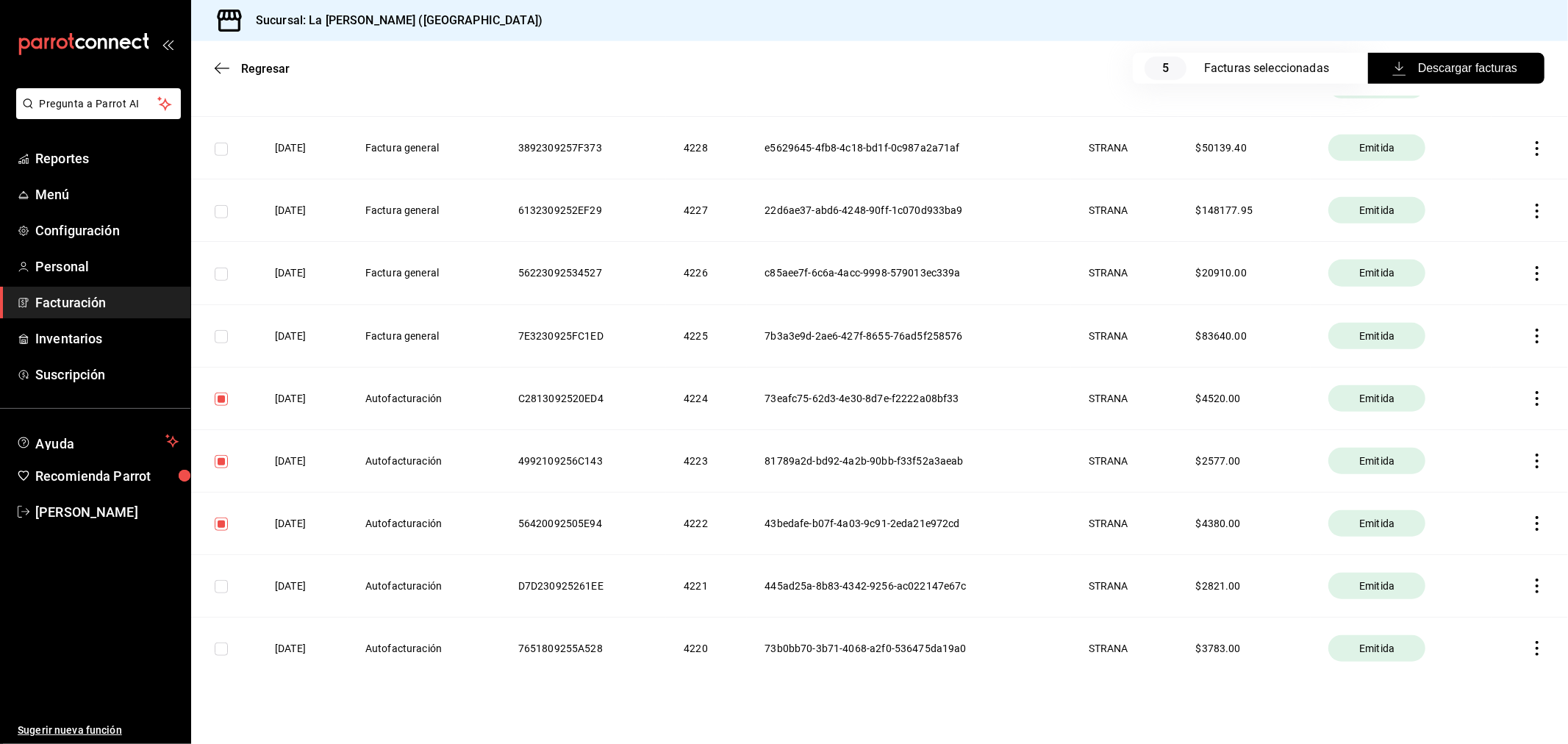
scroll to position [876, 0]
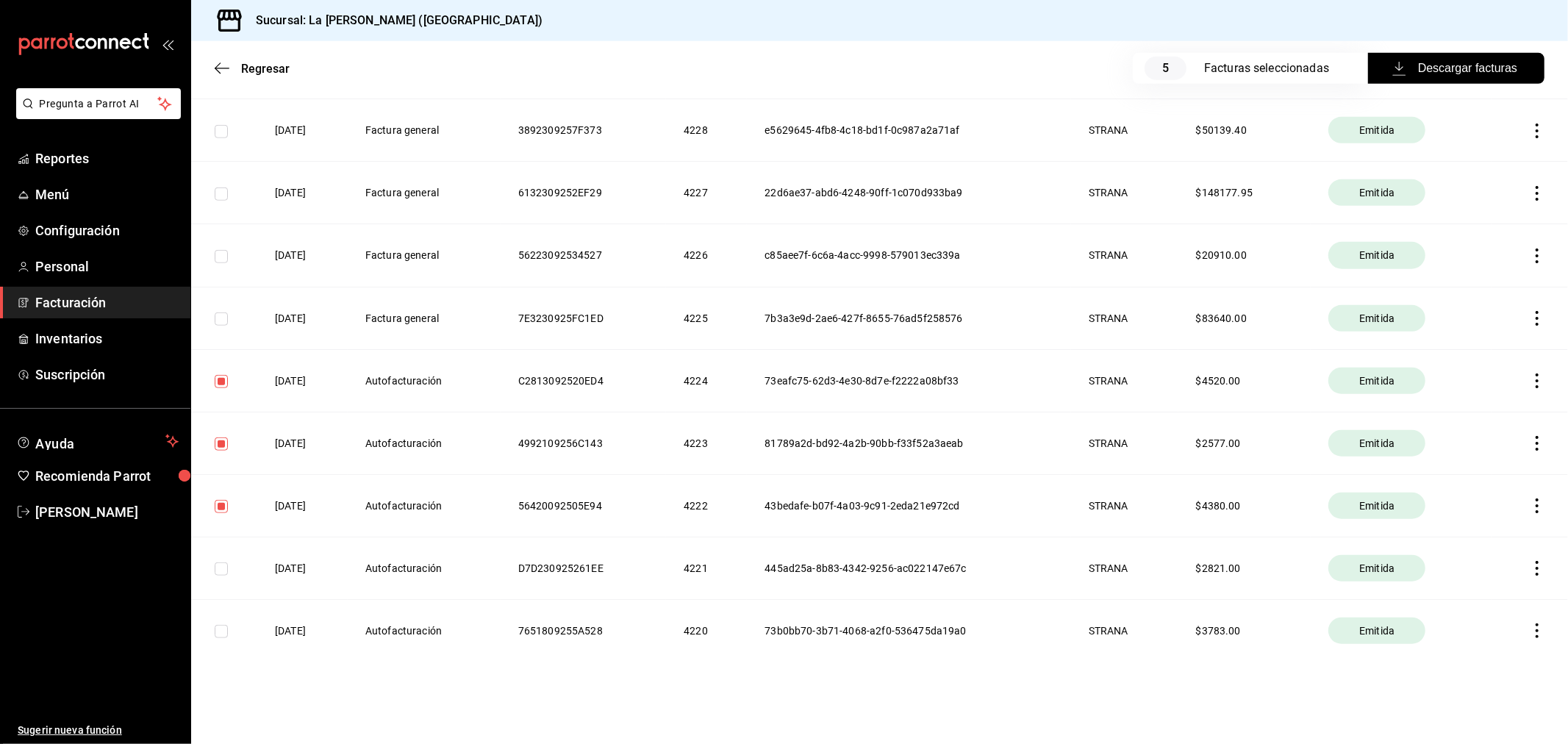
click at [220, 582] on td at bounding box center [224, 568] width 66 height 63
click at [222, 574] on input "checkbox" at bounding box center [220, 569] width 13 height 13
checkbox input "true"
click at [216, 629] on input "checkbox" at bounding box center [220, 631] width 13 height 13
checkbox input "true"
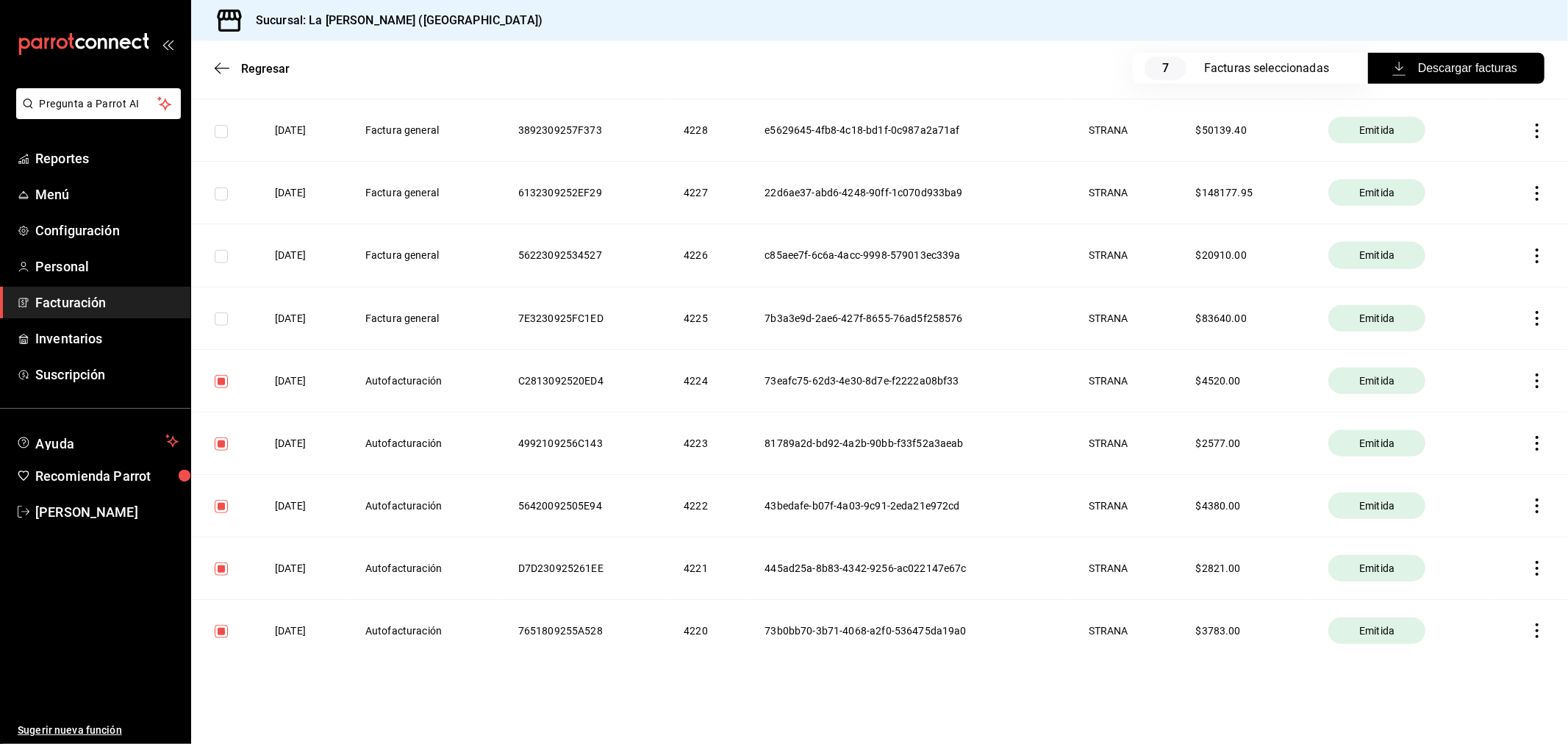
click at [1487, 70] on span "Descargar facturas" at bounding box center [1456, 68] width 122 height 18
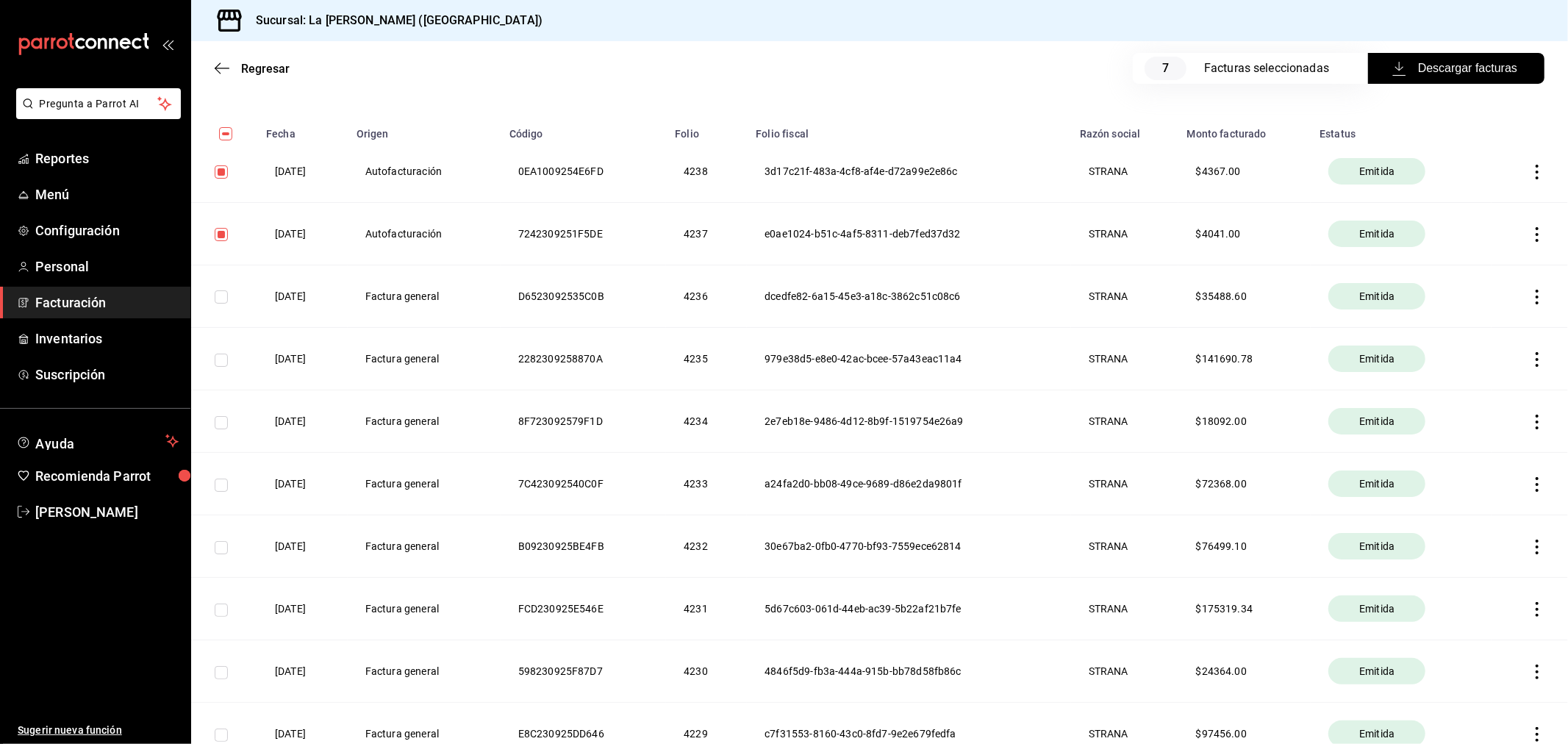
scroll to position [0, 0]
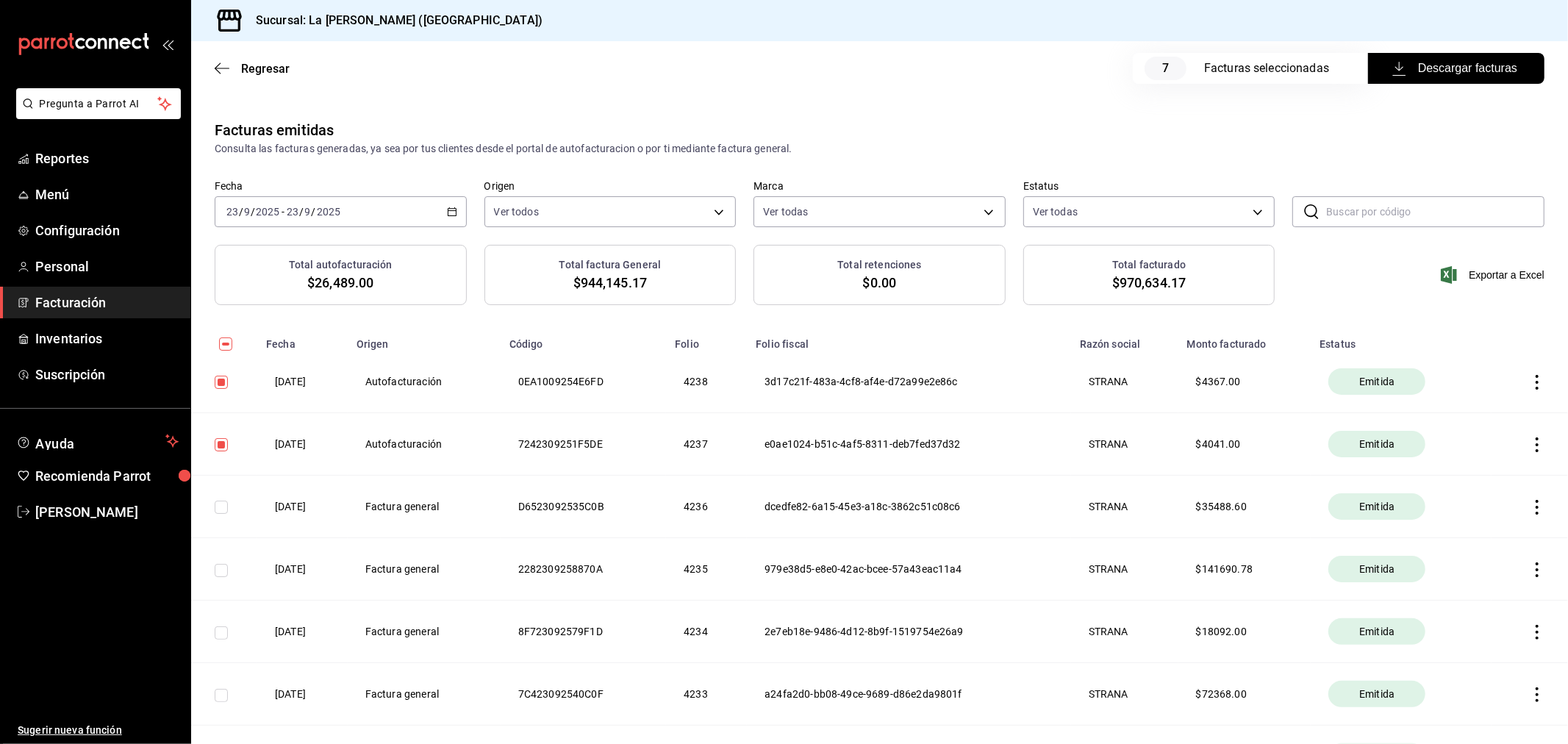
click at [286, 214] on input "23" at bounding box center [292, 211] width 13 height 11
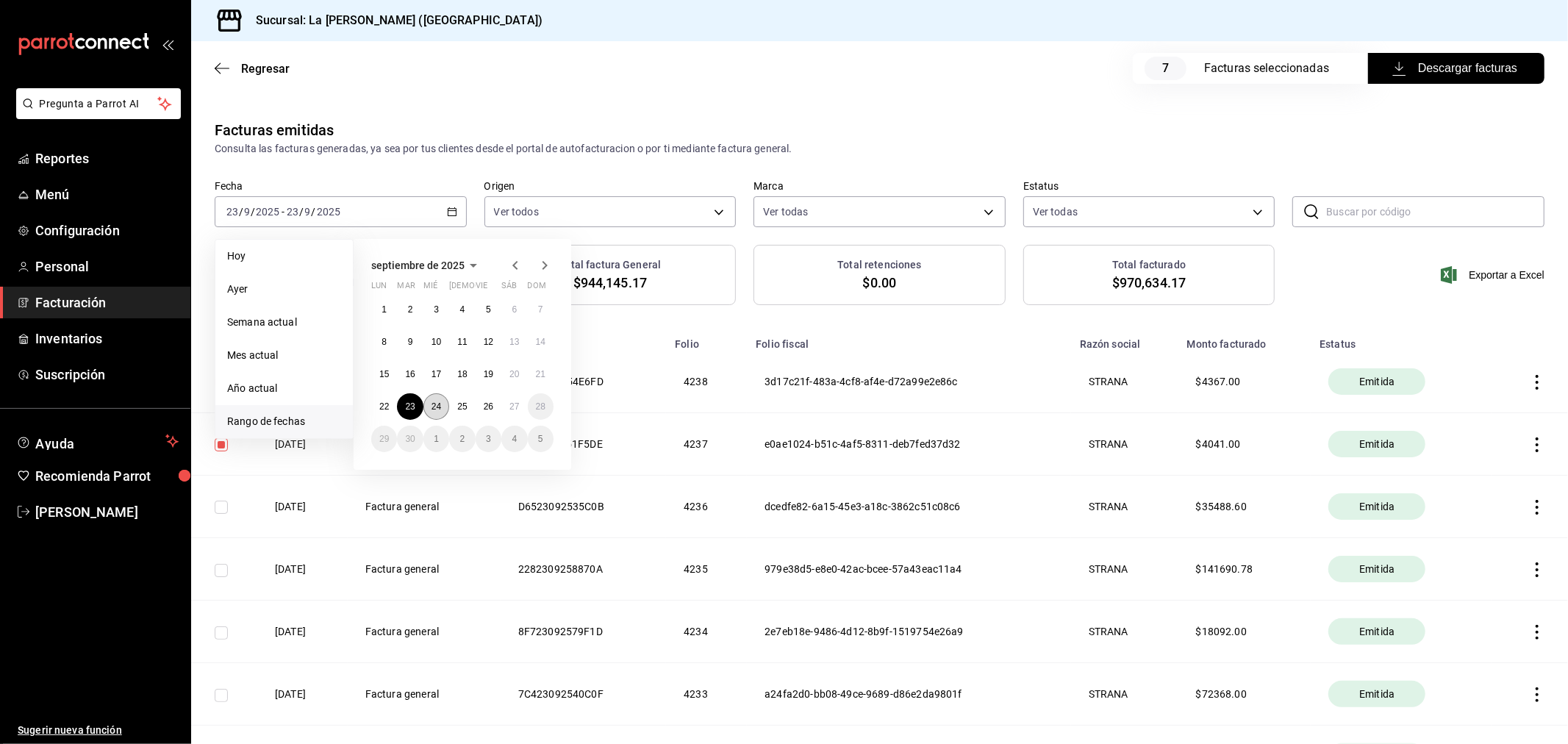
click at [432, 401] on abbr "24" at bounding box center [436, 406] width 9 height 10
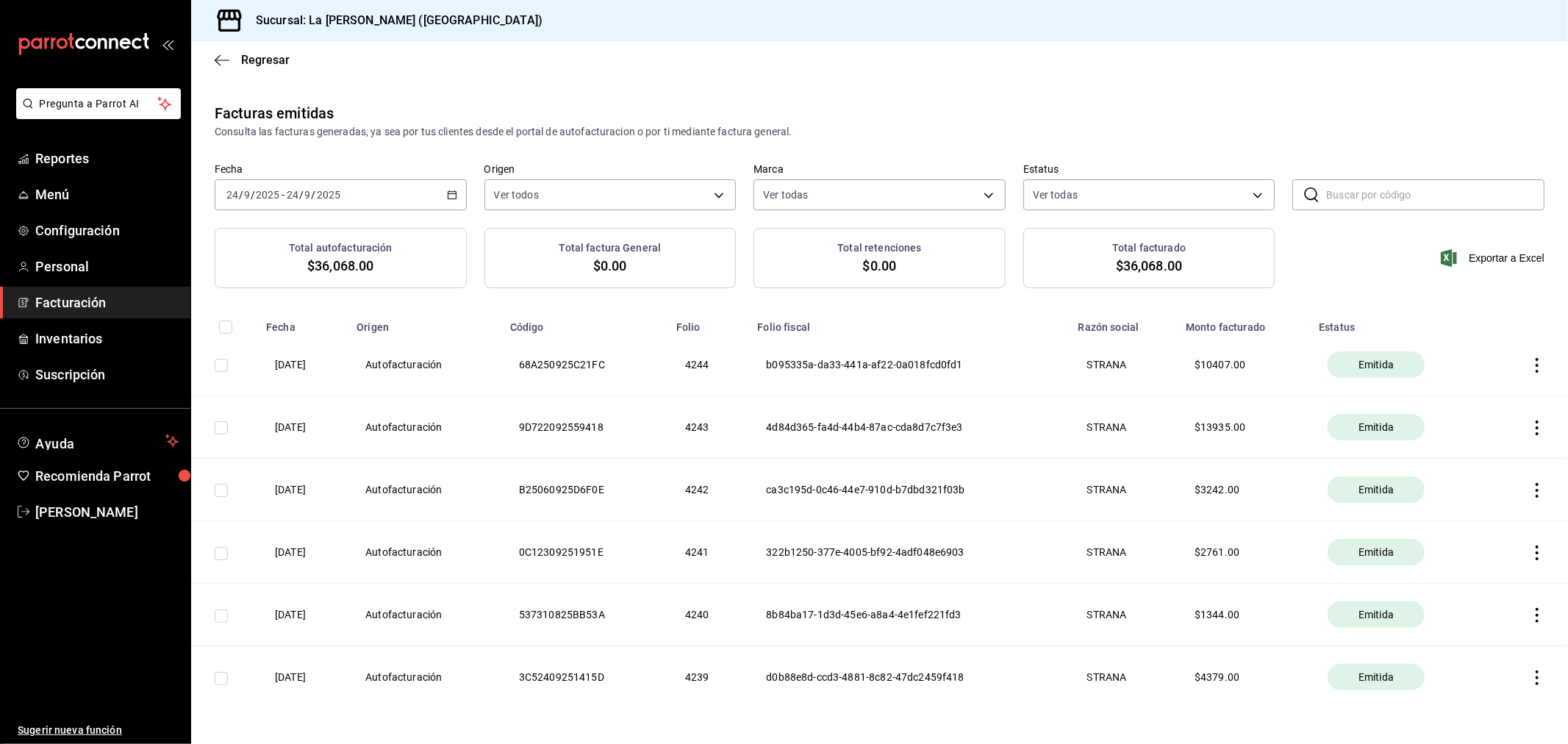
click at [220, 368] on input "checkbox" at bounding box center [220, 365] width 13 height 13
checkbox input "true"
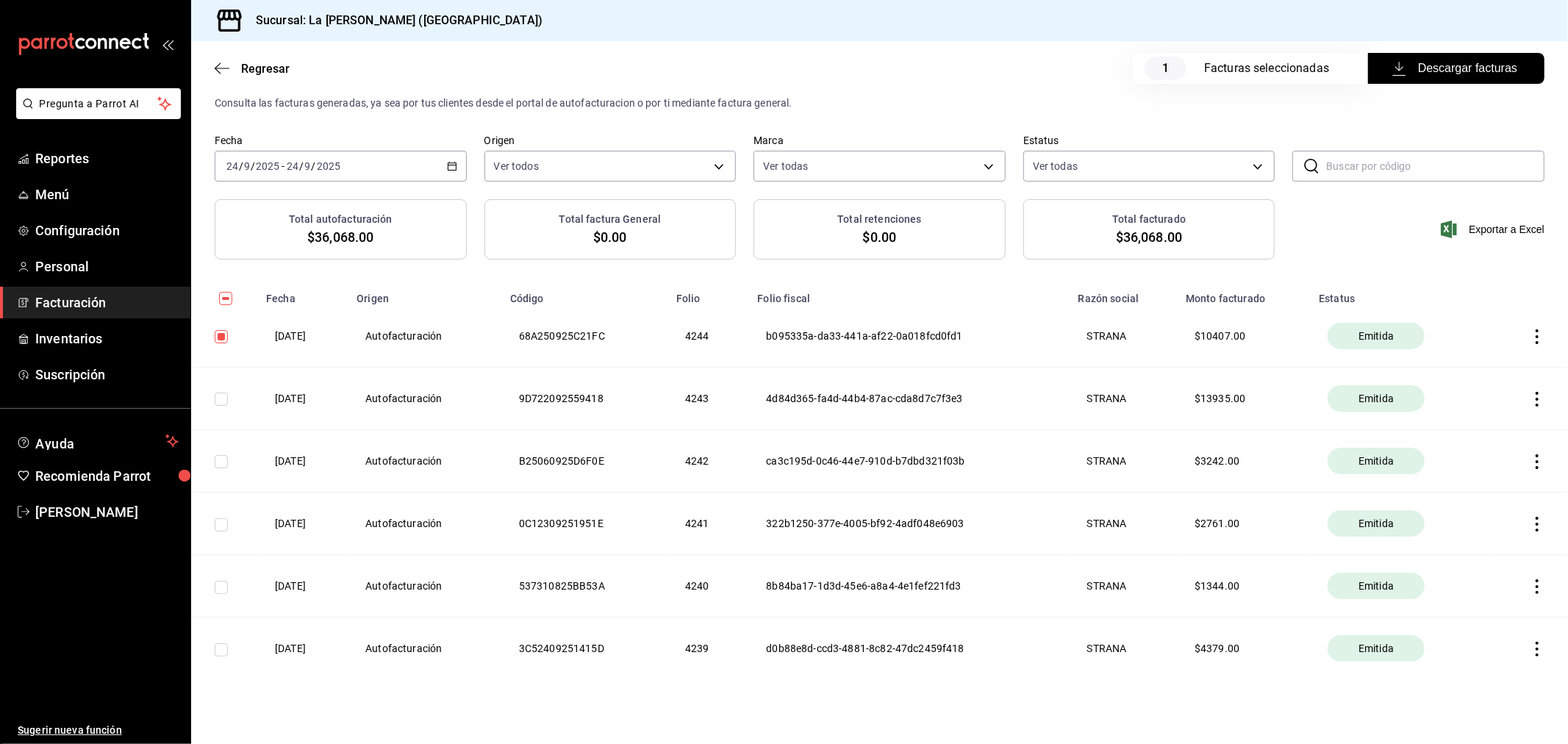
scroll to position [64, 0]
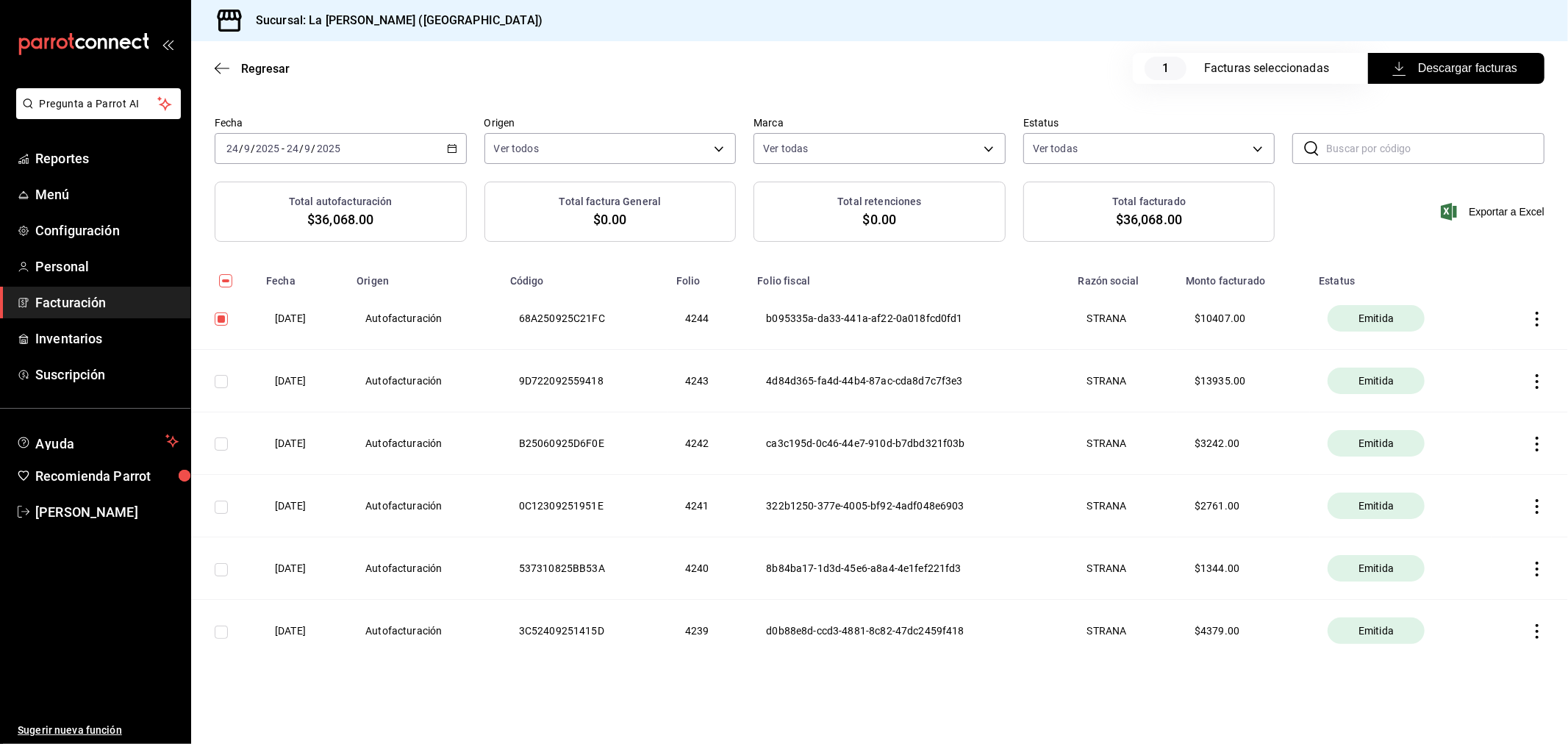
click at [218, 383] on input "checkbox" at bounding box center [220, 381] width 13 height 13
checkbox input "true"
click at [223, 445] on input "checkbox" at bounding box center [220, 444] width 13 height 13
checkbox input "true"
click at [217, 509] on input "checkbox" at bounding box center [220, 507] width 13 height 13
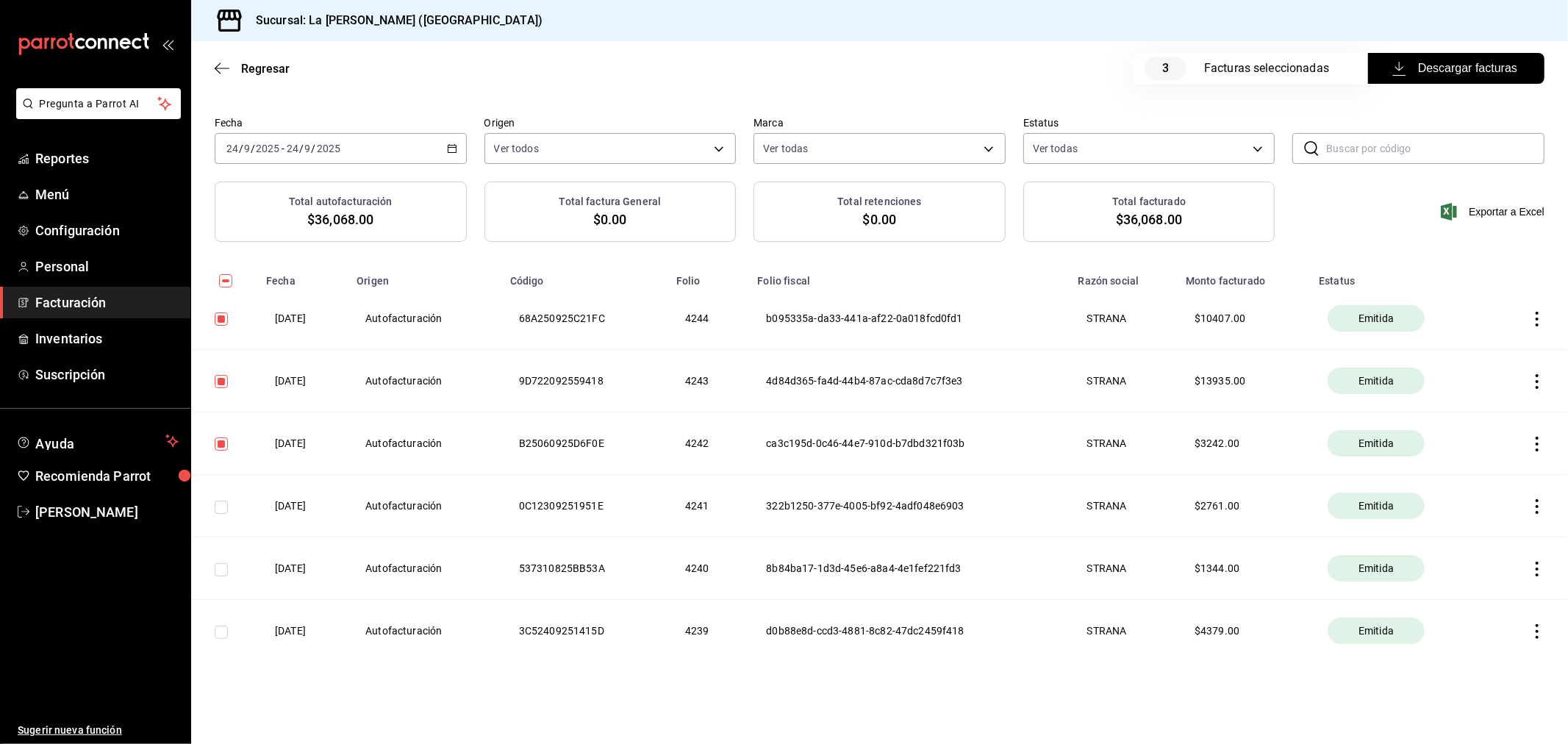
checkbox input "true"
click at [221, 577] on td at bounding box center [224, 569] width 66 height 63
click at [220, 570] on input "checkbox" at bounding box center [220, 569] width 13 height 13
checkbox input "true"
drag, startPoint x: 220, startPoint y: 632, endPoint x: 239, endPoint y: 621, distance: 22.0
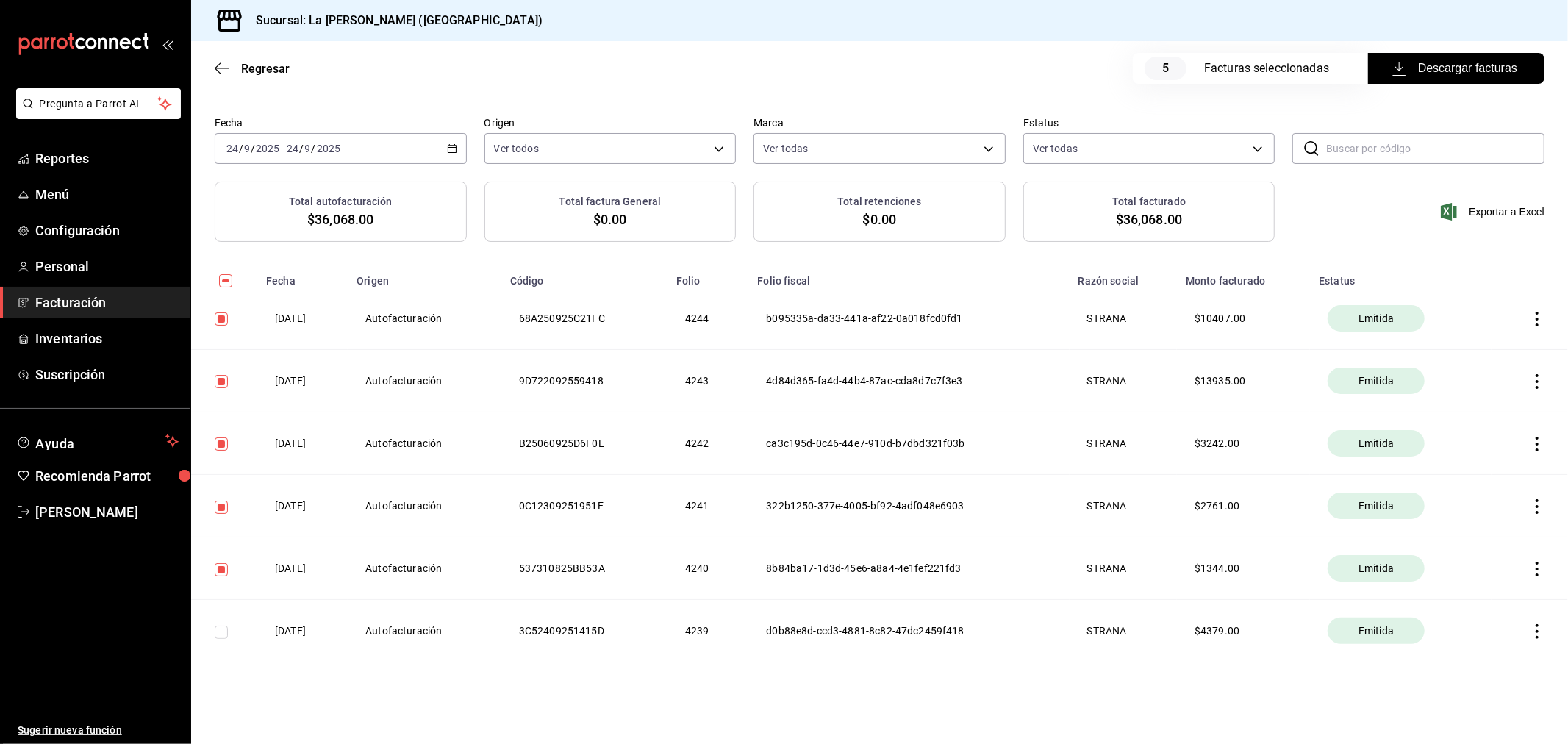
click at [219, 633] on input "checkbox" at bounding box center [220, 631] width 13 height 13
checkbox input "true"
click at [1459, 76] on span "Descargar facturas" at bounding box center [1456, 68] width 122 height 18
click at [308, 149] on input "9" at bounding box center [308, 148] width 8 height 11
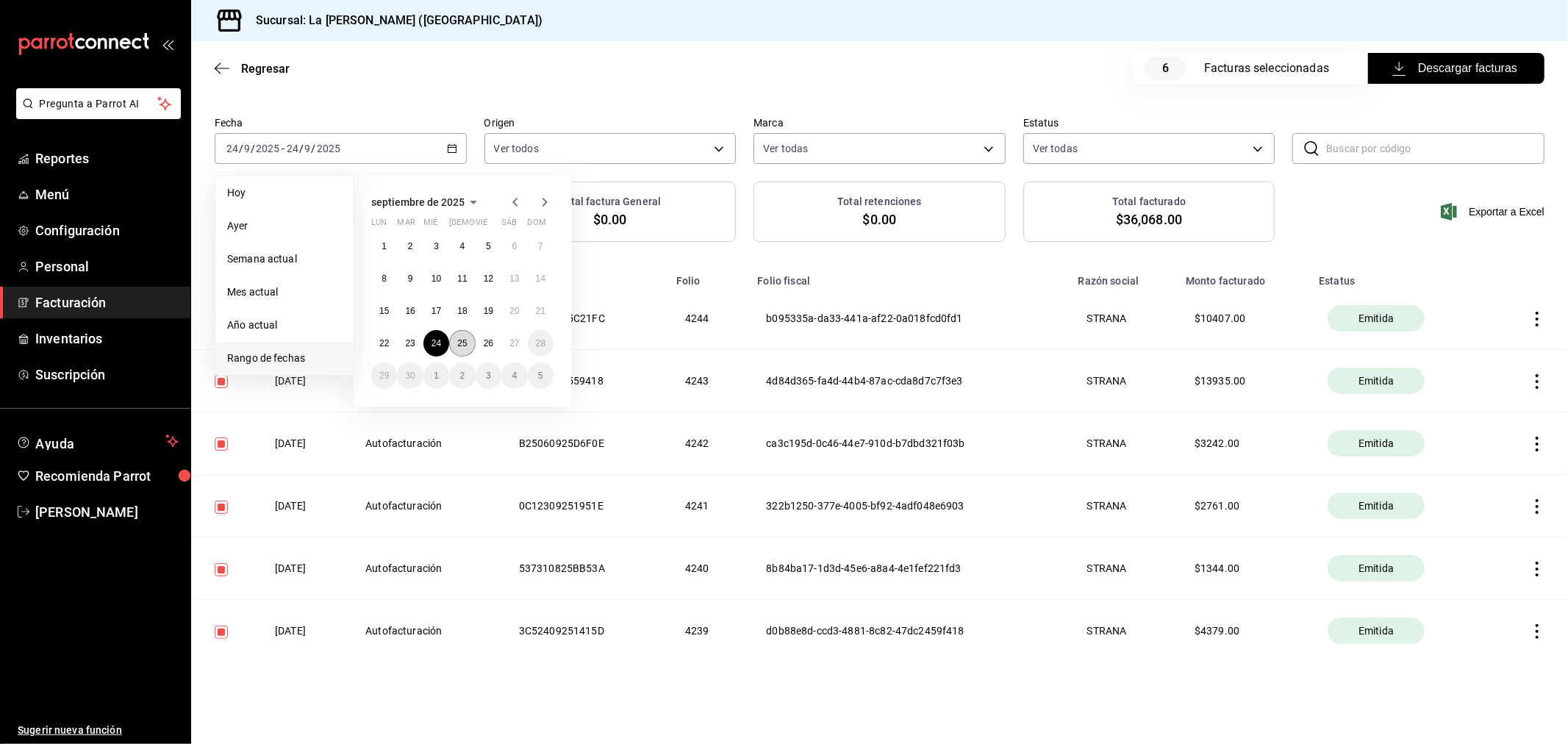
click at [461, 341] on abbr "25" at bounding box center [461, 343] width 9 height 10
click at [461, 344] on abbr "25" at bounding box center [461, 343] width 9 height 10
checkbox input "false"
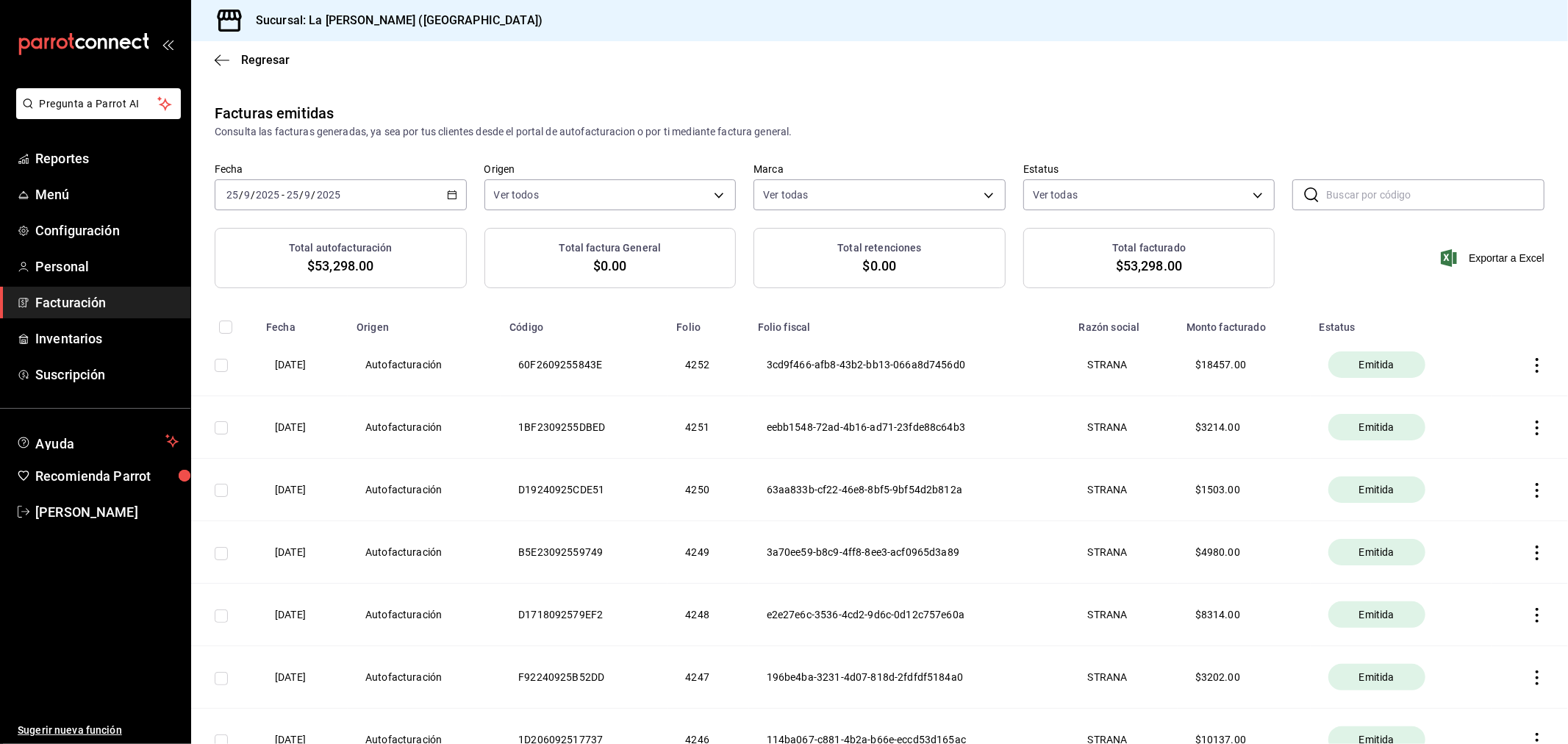
click at [223, 364] on input "checkbox" at bounding box center [220, 365] width 13 height 13
checkbox input "true"
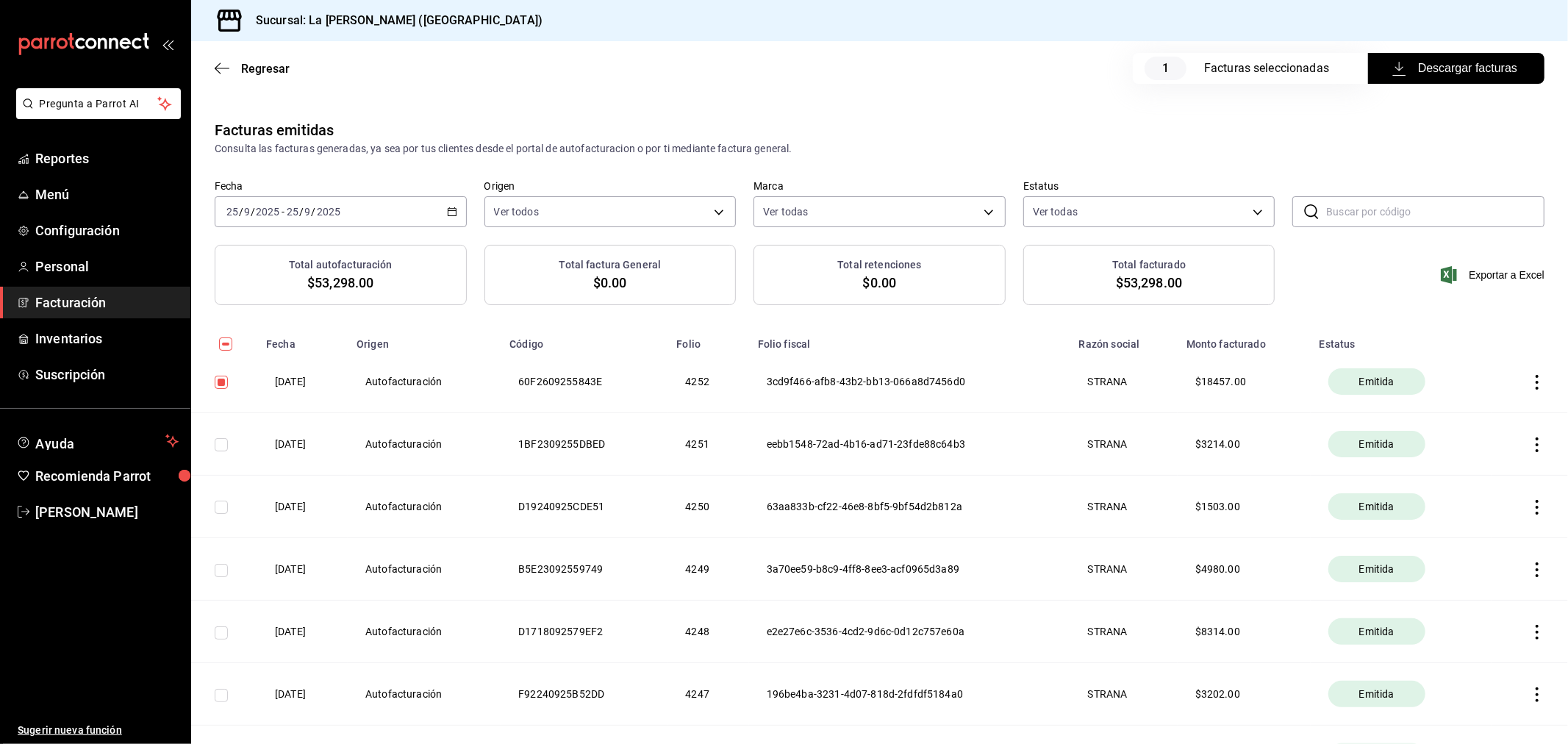
click at [217, 439] on input "checkbox" at bounding box center [220, 444] width 13 height 13
checkbox input "true"
click at [221, 504] on input "checkbox" at bounding box center [220, 507] width 13 height 13
checkbox input "true"
click at [220, 570] on input "checkbox" at bounding box center [220, 570] width 13 height 13
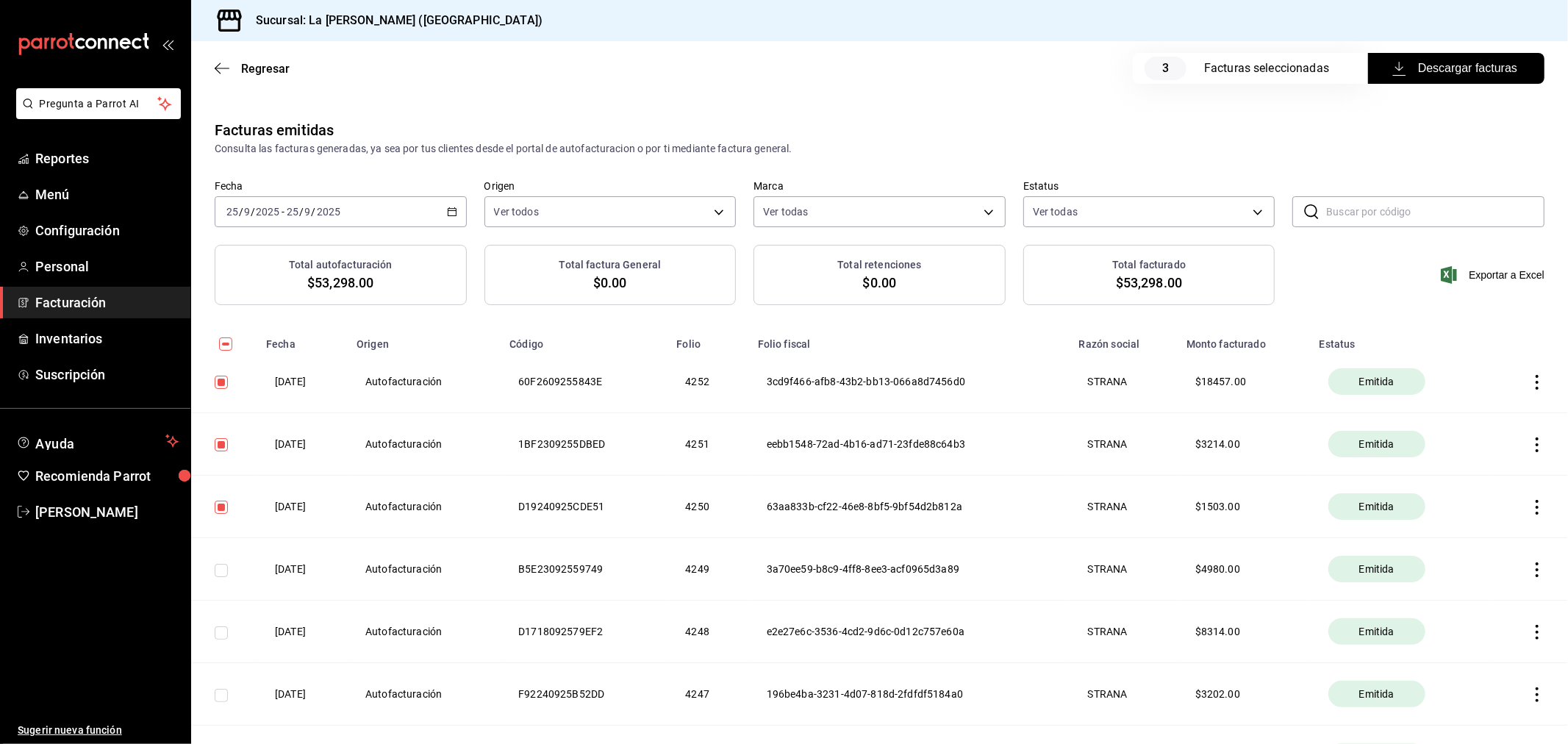
checkbox input "true"
click at [233, 634] on td at bounding box center [224, 632] width 66 height 63
click at [221, 625] on td at bounding box center [224, 632] width 66 height 63
click at [221, 635] on input "checkbox" at bounding box center [220, 632] width 13 height 13
checkbox input "true"
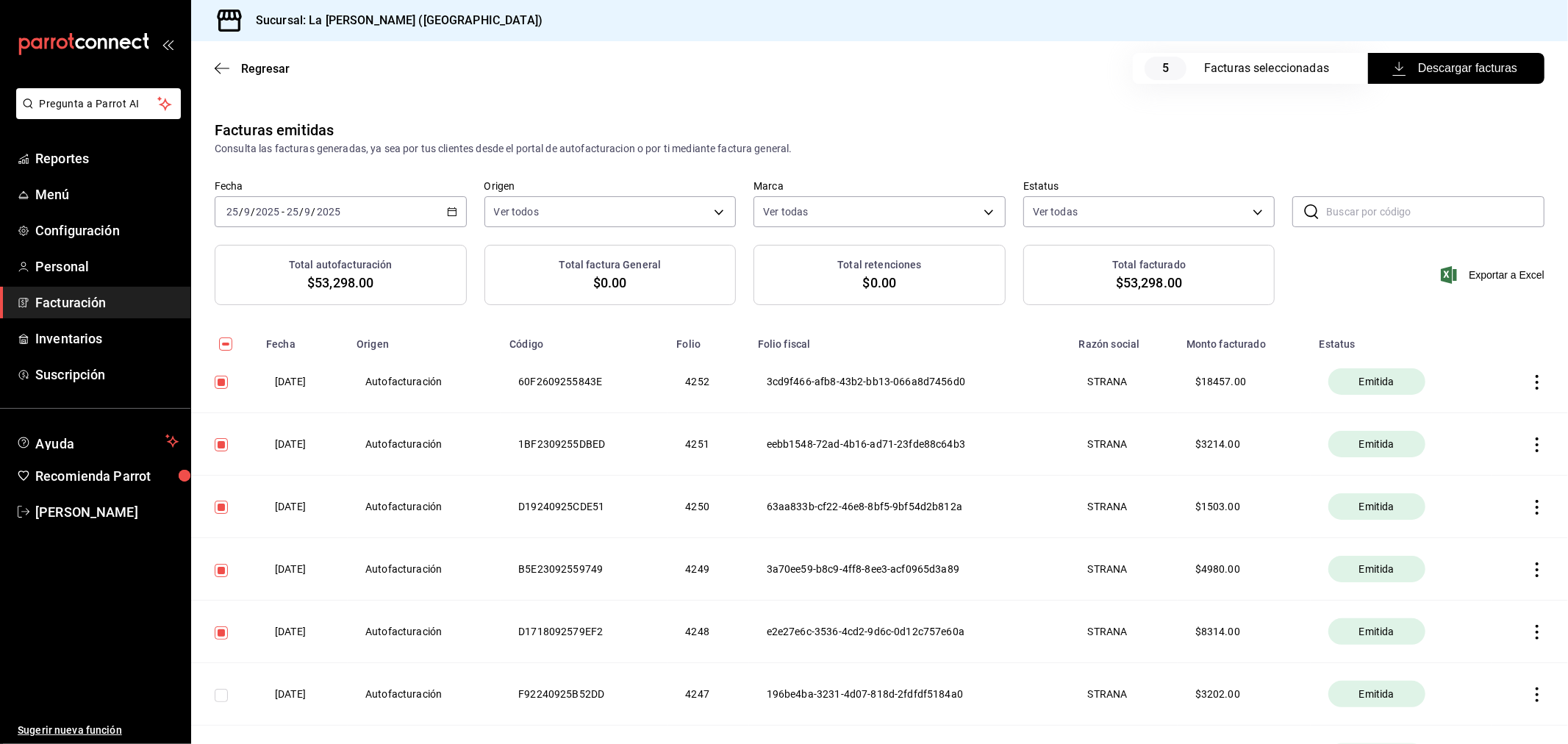
click at [221, 699] on input "checkbox" at bounding box center [220, 695] width 13 height 13
checkbox input "true"
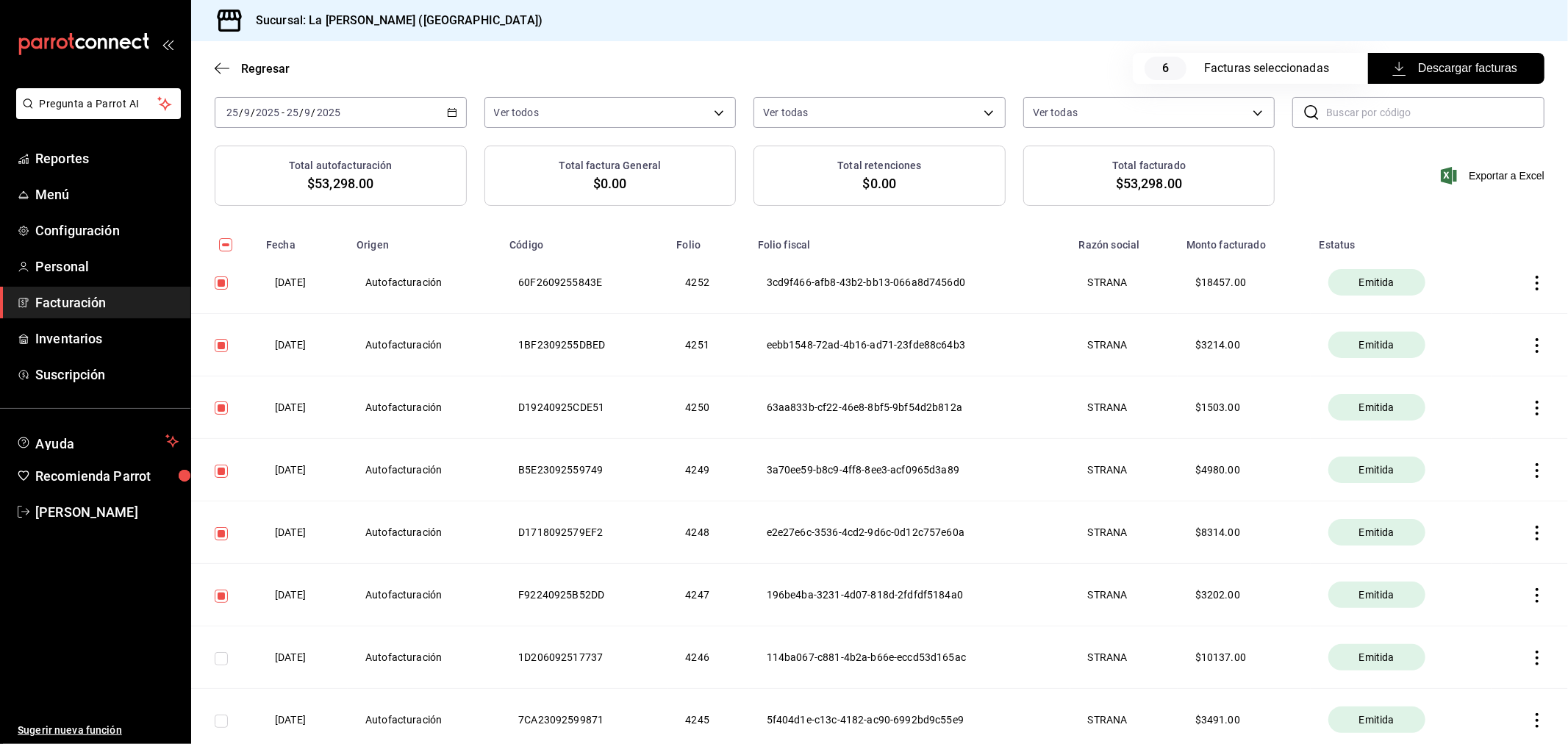
scroll to position [188, 0]
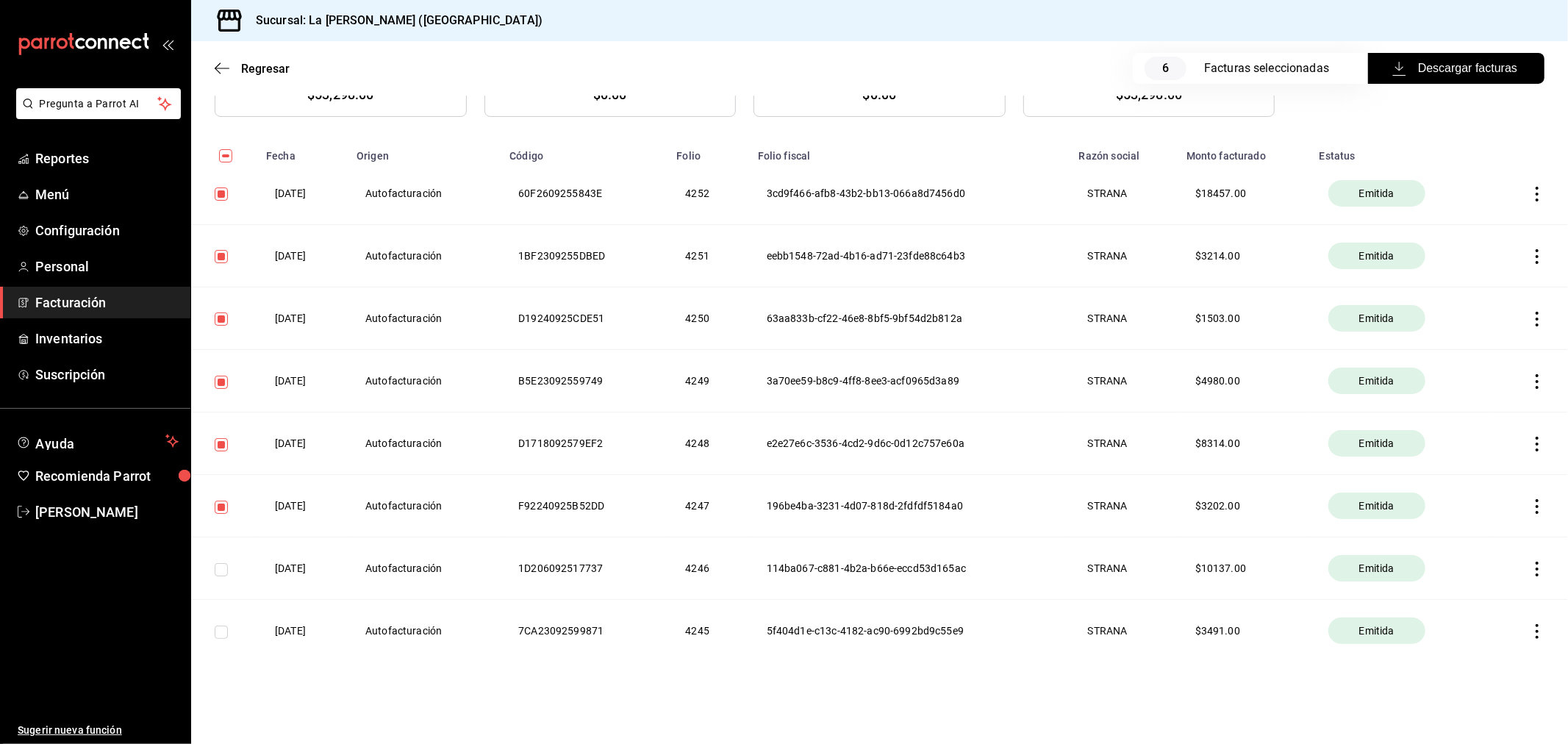
click at [214, 575] on input "checkbox" at bounding box center [220, 569] width 13 height 13
checkbox input "true"
click at [222, 636] on input "checkbox" at bounding box center [220, 631] width 13 height 13
checkbox input "true"
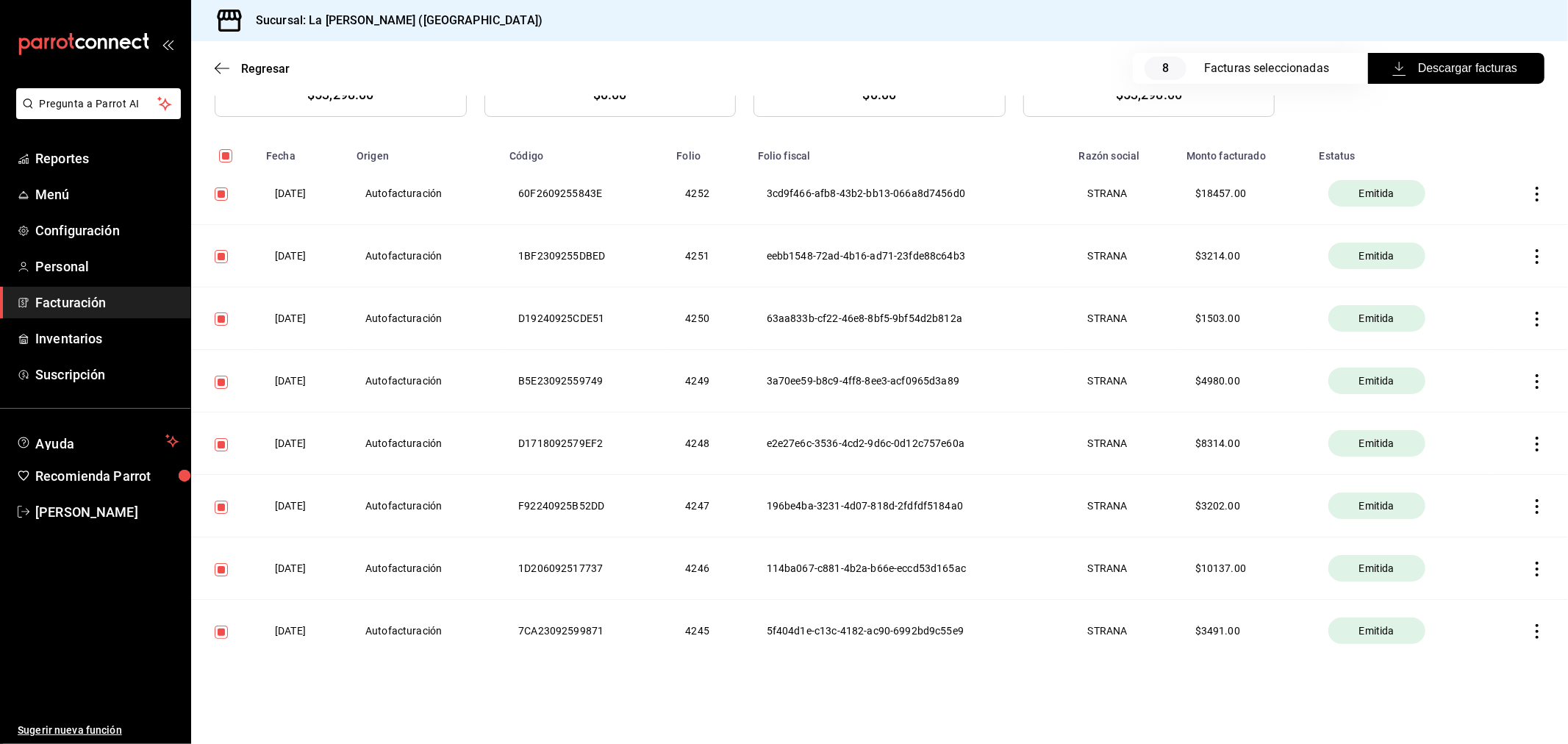
click at [1442, 77] on button "Descargar facturas" at bounding box center [1456, 68] width 177 height 31
